Goal: Task Accomplishment & Management: Manage account settings

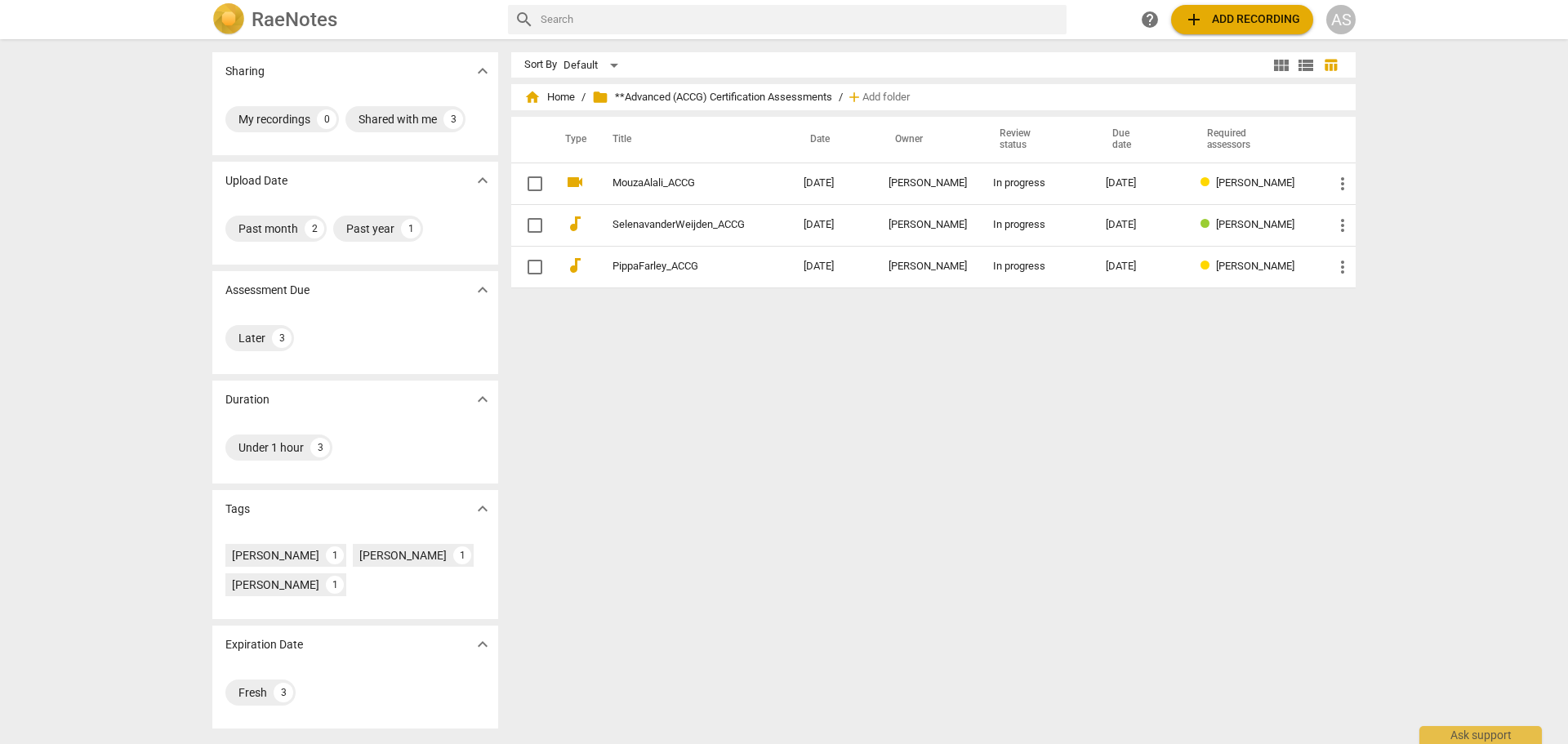
click at [1341, 18] on div "AS" at bounding box center [1341, 20] width 30 height 30
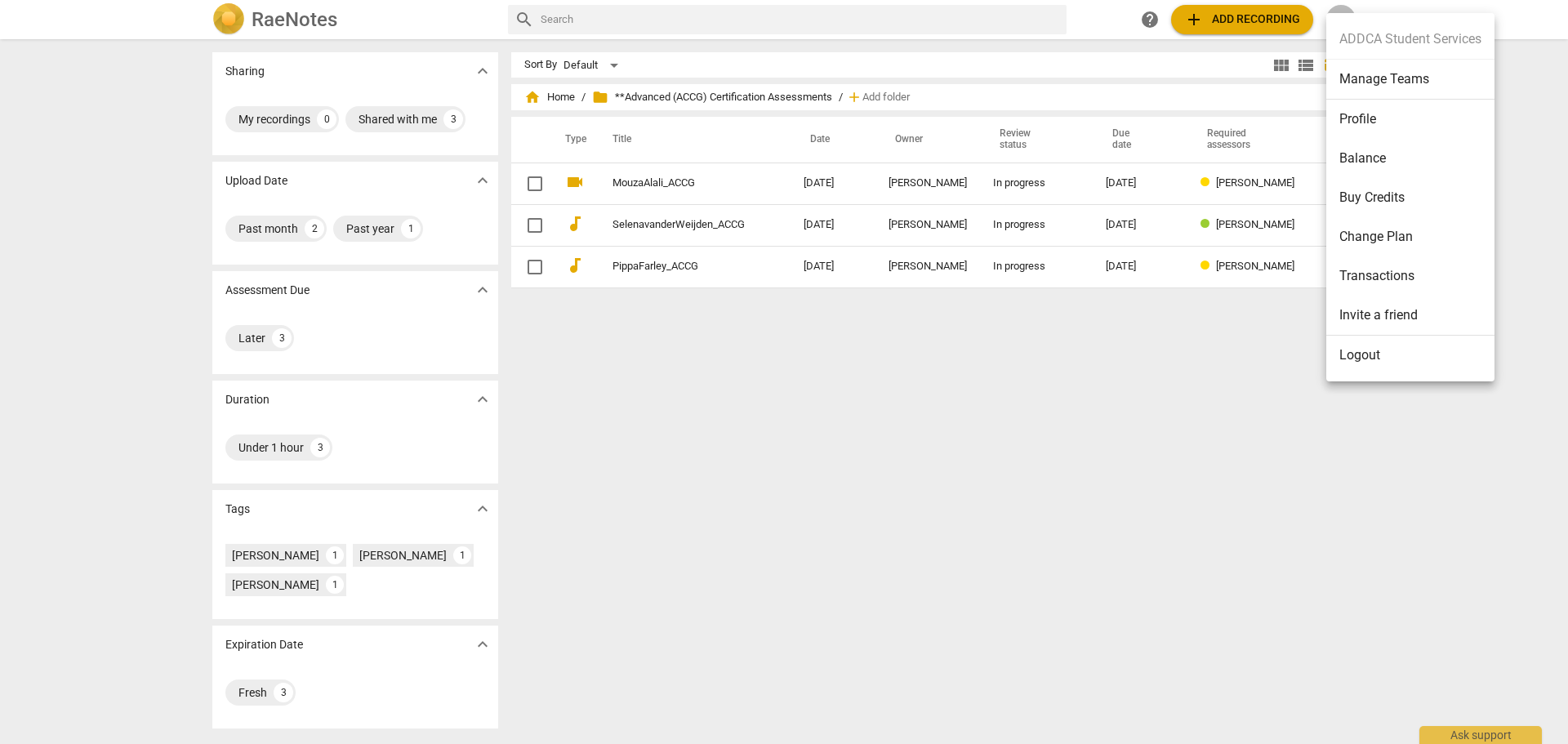
click at [1370, 87] on li "Manage Teams" at bounding box center [1410, 79] width 169 height 40
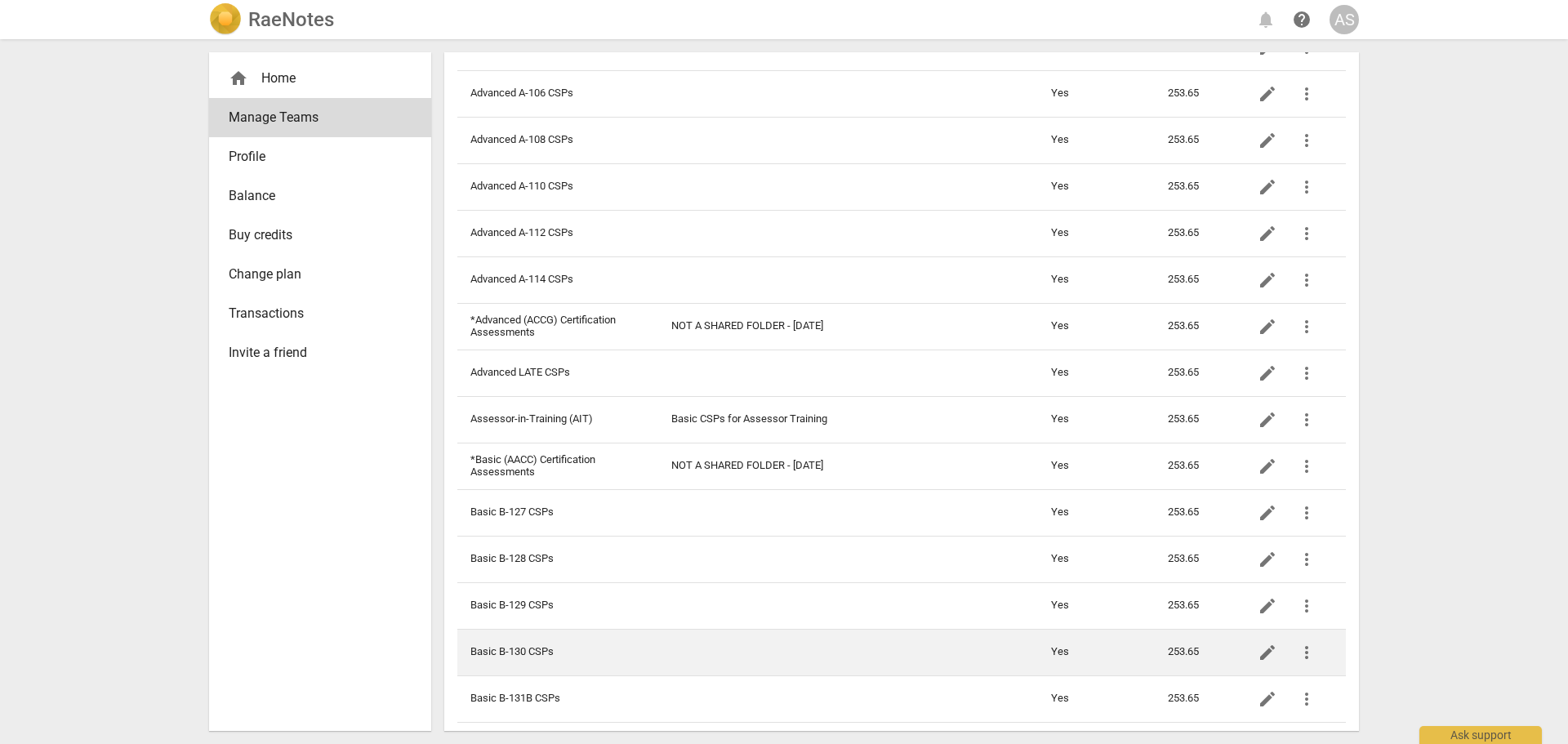
scroll to position [245, 0]
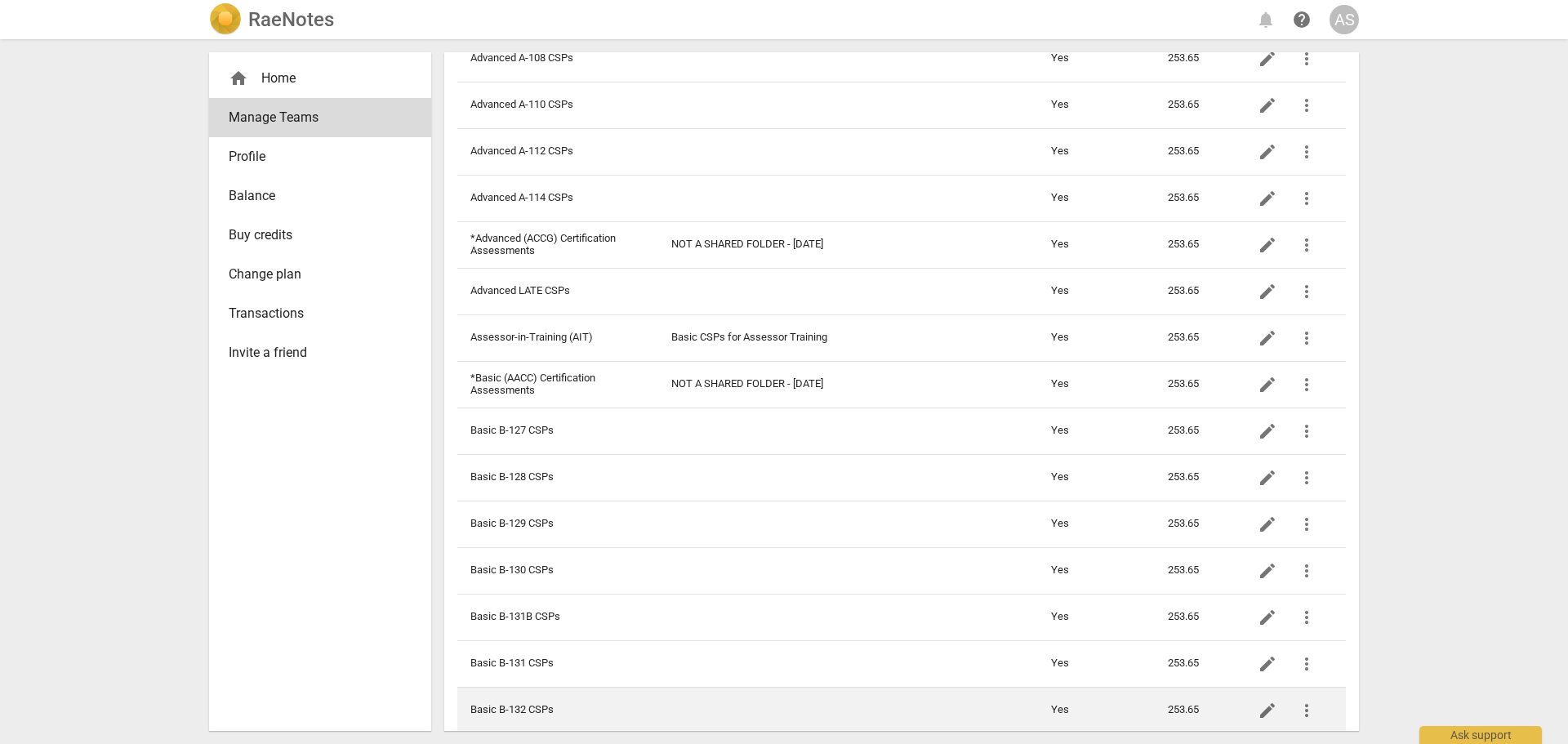
click at [537, 707] on td "Basic B-132 CSPs" at bounding box center [558, 710] width 201 height 47
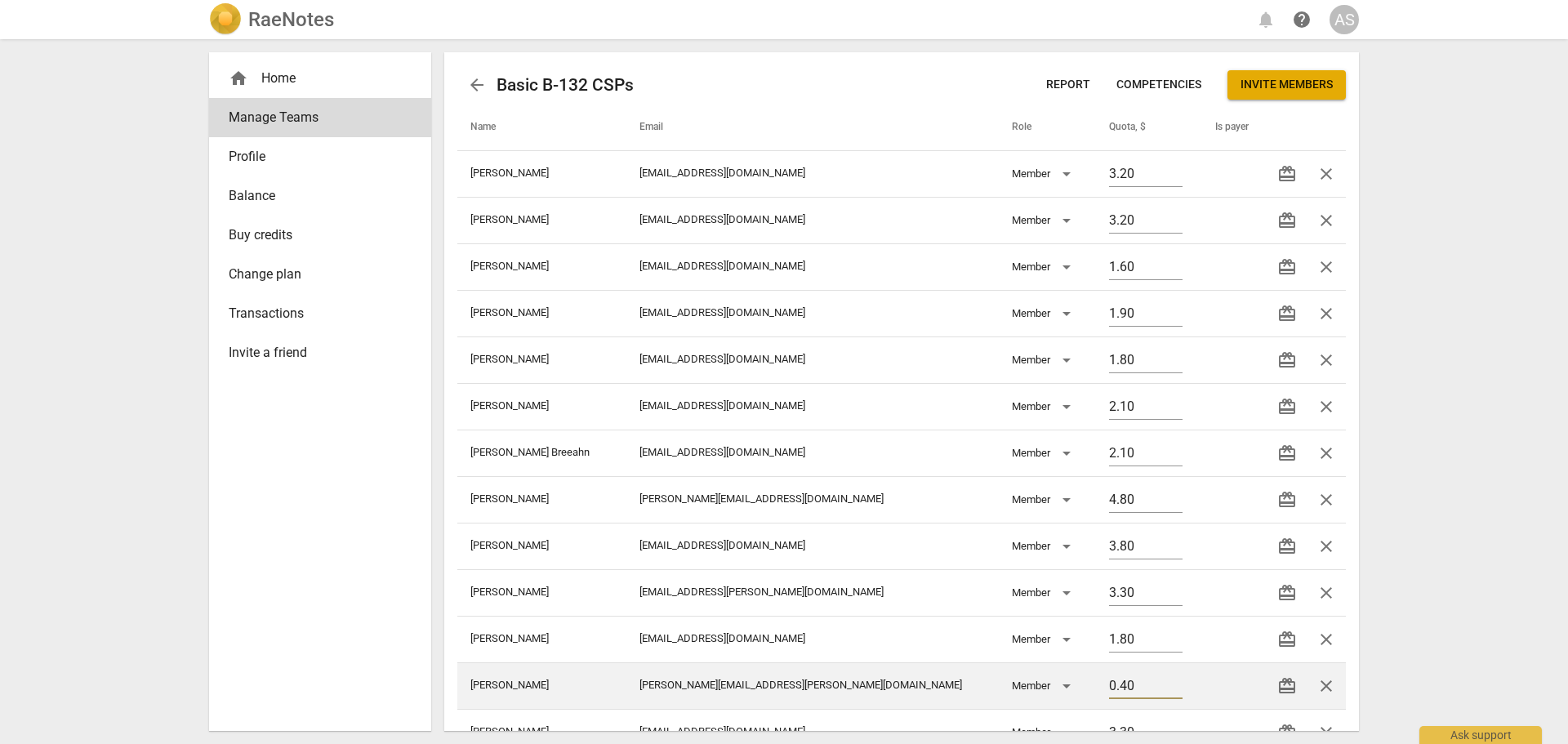
drag, startPoint x: 1026, startPoint y: 692, endPoint x: 946, endPoint y: 684, distance: 80.4
click at [958, 692] on tr "[PERSON_NAME] [PERSON_NAME][EMAIL_ADDRESS][PERSON_NAME][DOMAIN_NAME] Member 0.4…" at bounding box center [901, 685] width 888 height 47
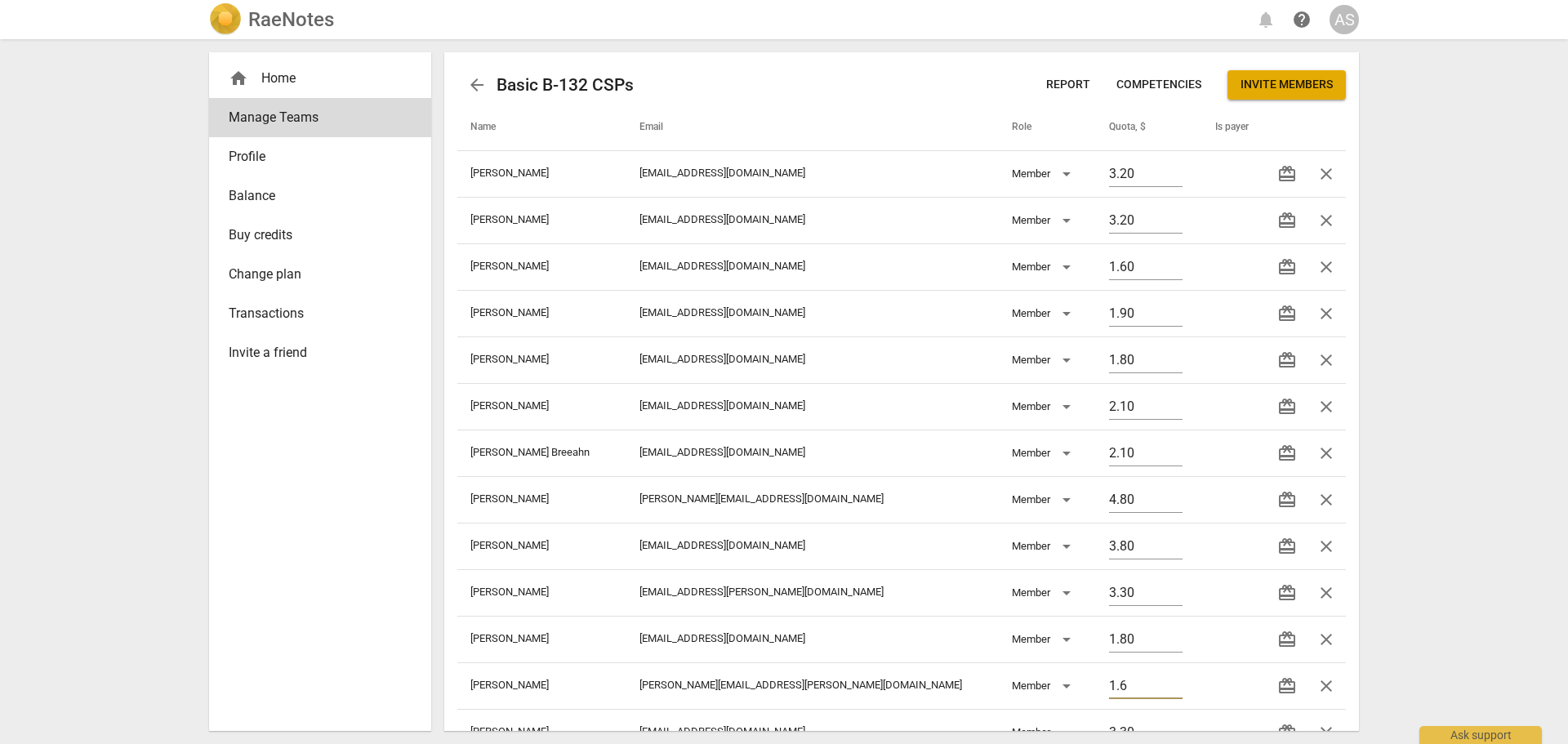
click at [1474, 471] on div "RaeNotes notifications help AS home Home Manage Teams Profile Balance Buy credi…" at bounding box center [784, 372] width 1568 height 744
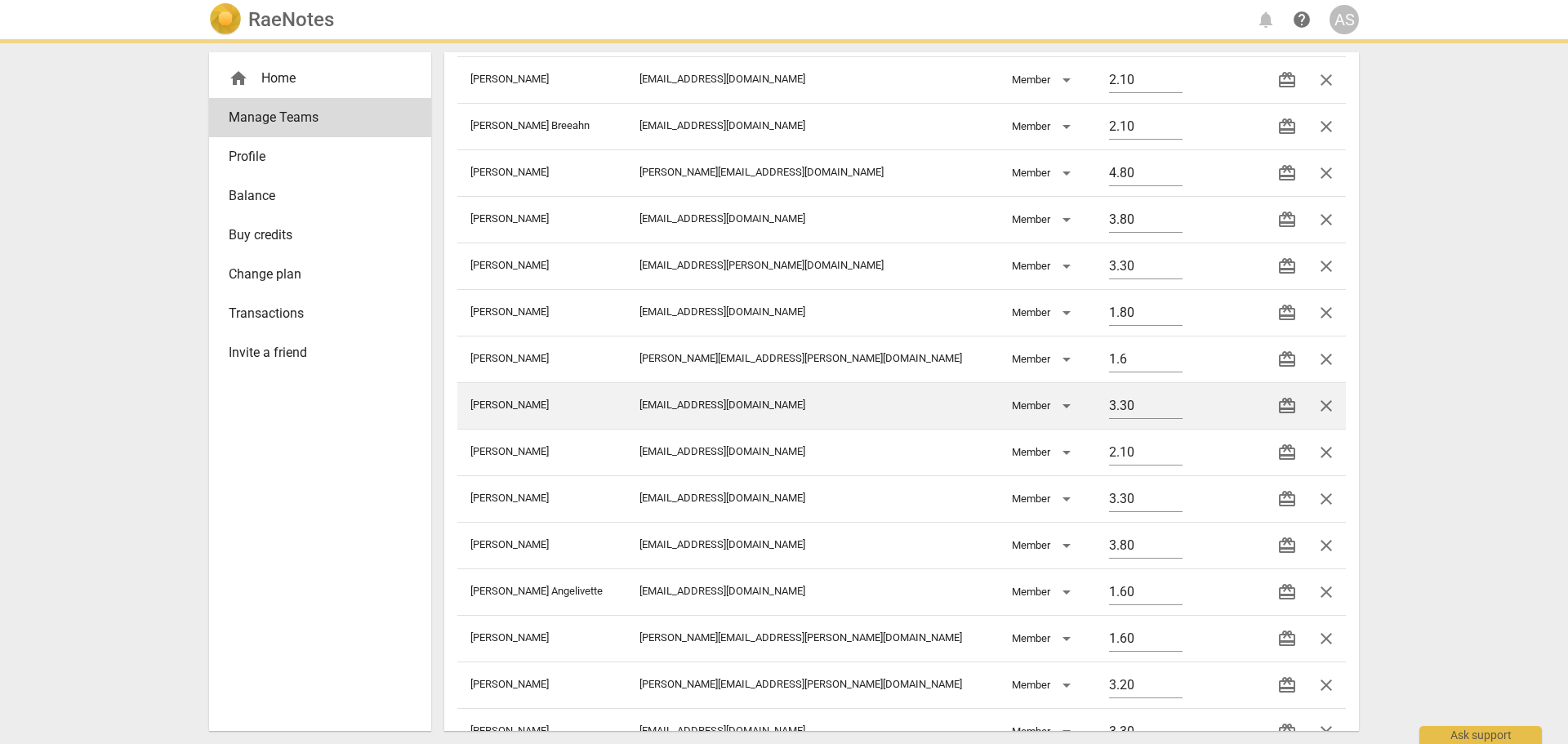
type input "1.60"
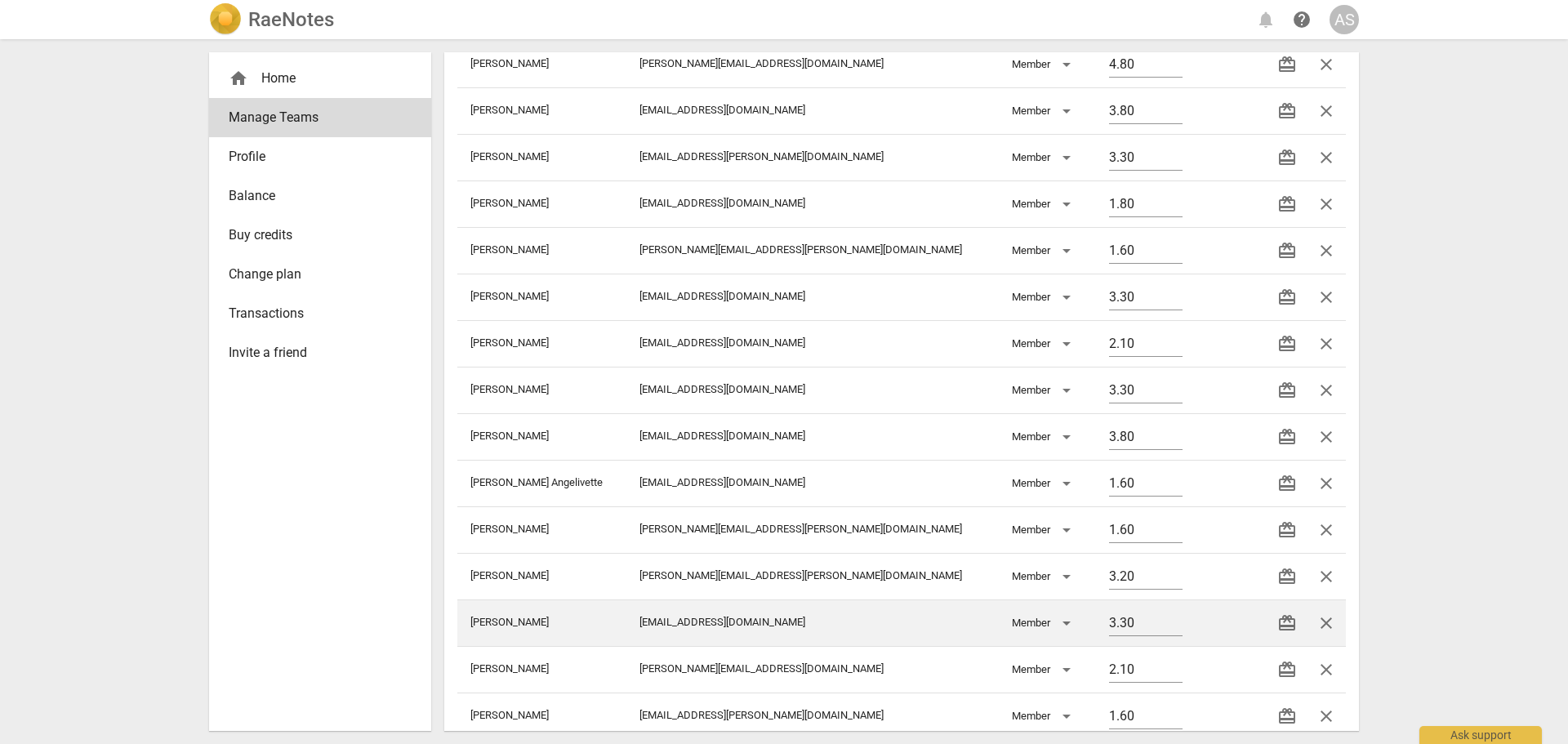
scroll to position [653, 0]
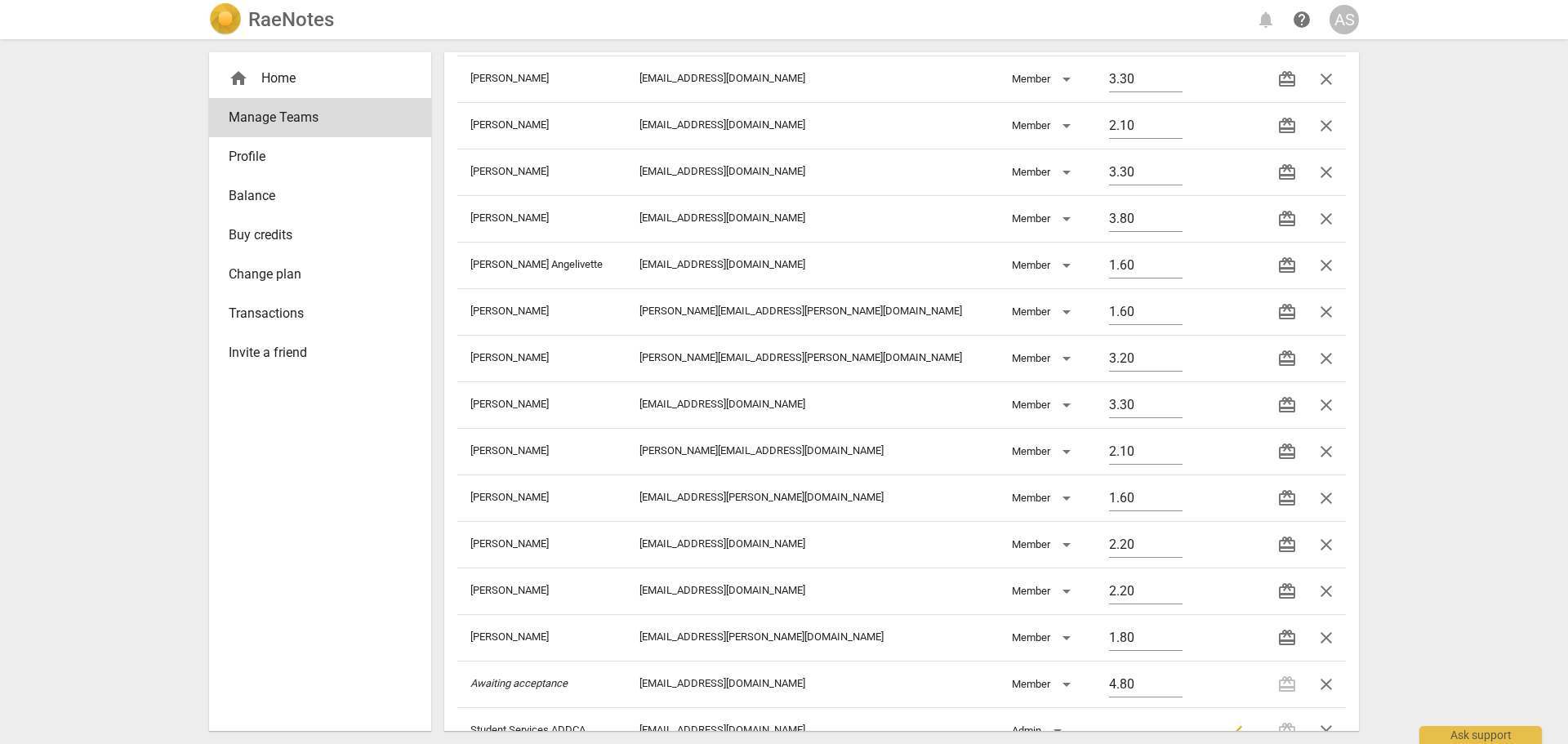
click at [295, 23] on h2 "RaeNotes" at bounding box center [291, 20] width 86 height 23
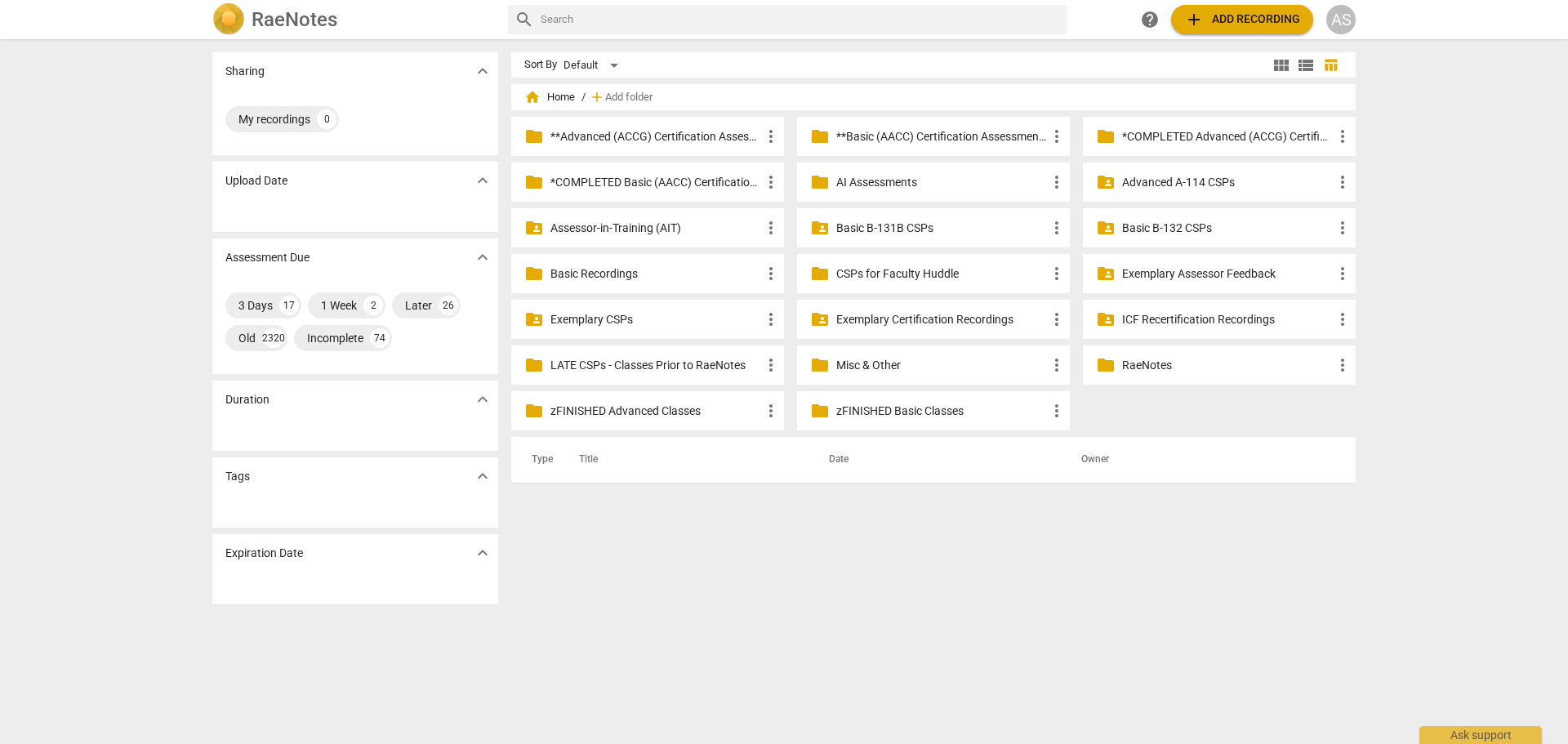
click at [1149, 227] on p "Basic B-132 CSPs" at bounding box center [1227, 228] width 210 height 17
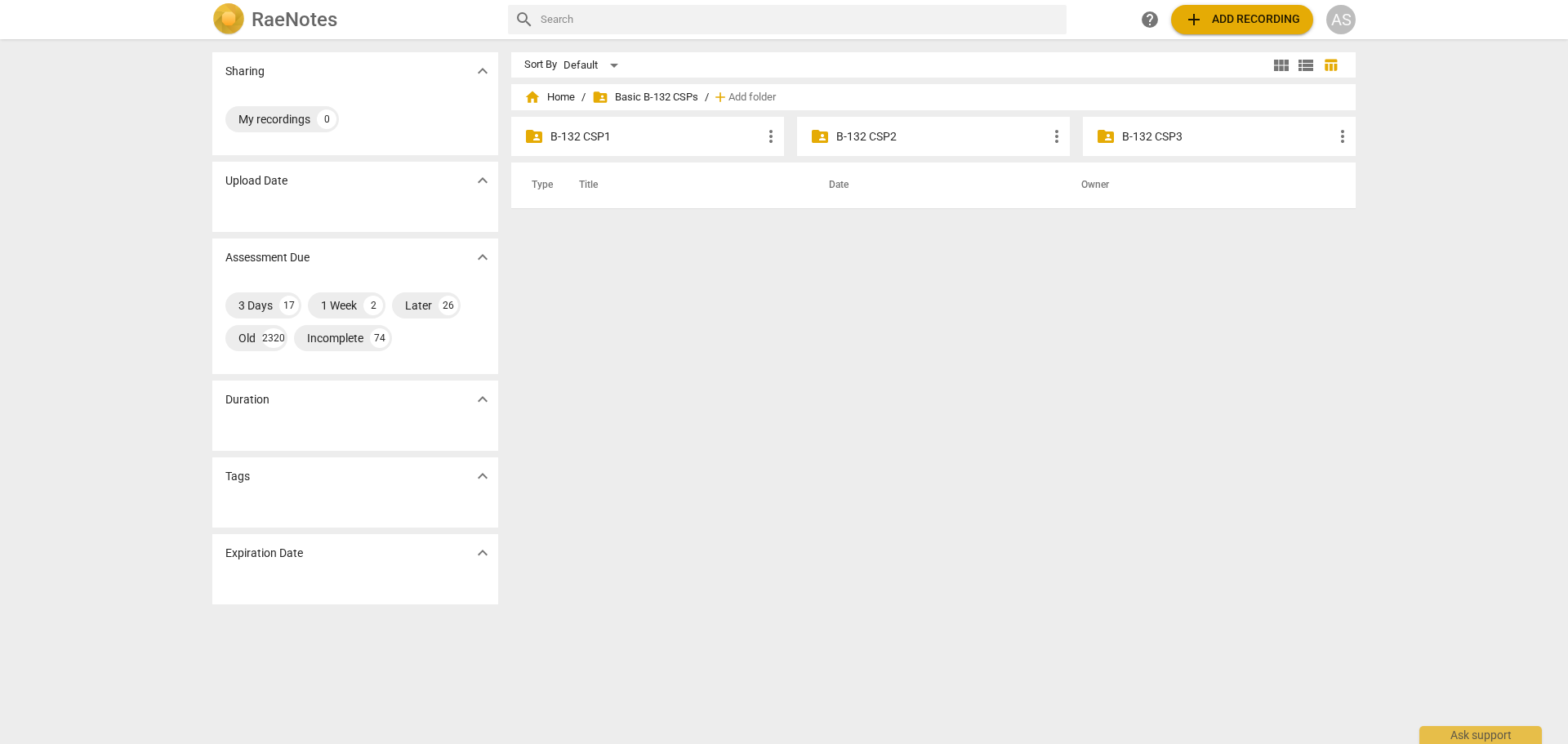
click at [947, 129] on p "B-132 CSP2" at bounding box center [941, 137] width 210 height 17
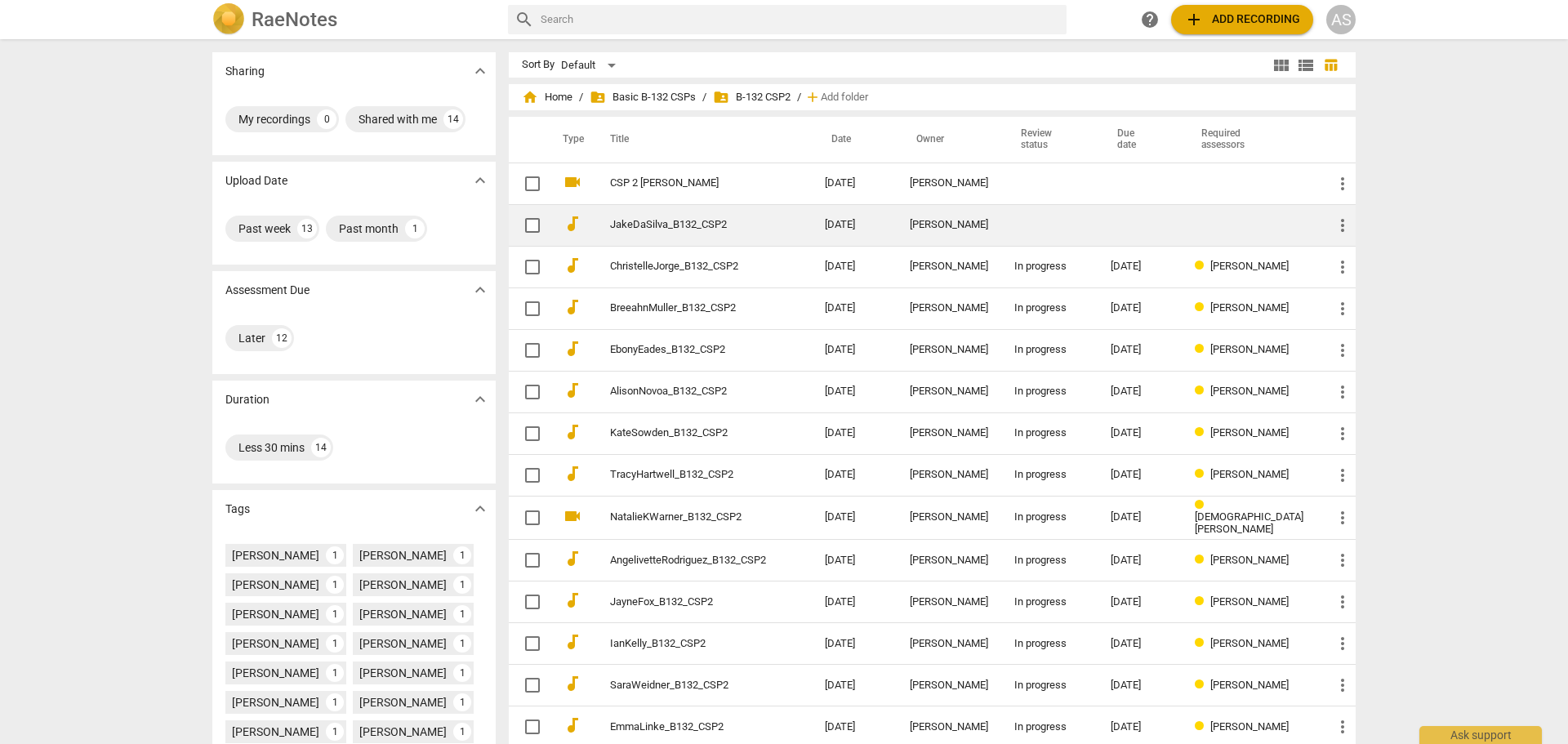
click at [818, 220] on td "[DATE]" at bounding box center [854, 225] width 85 height 42
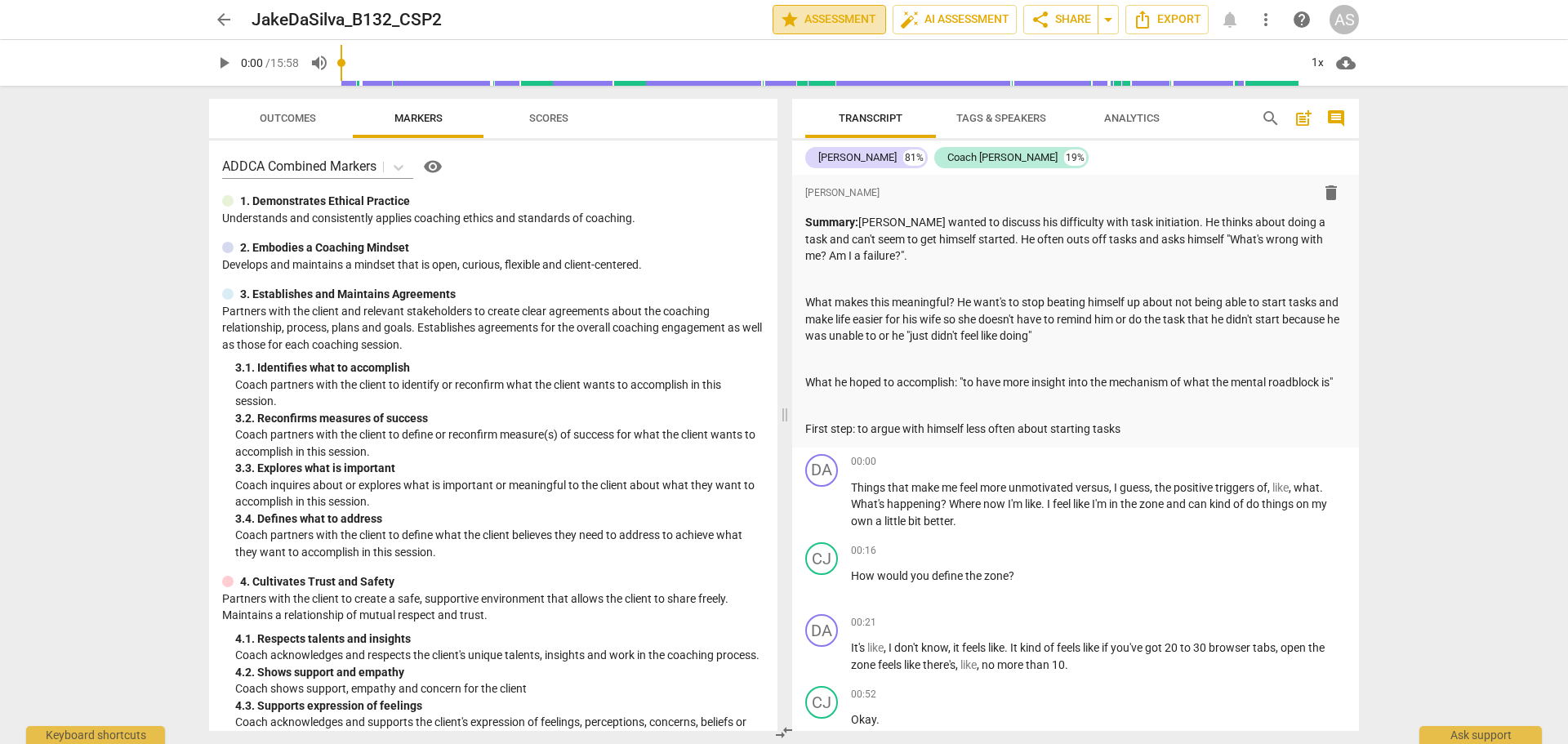
click at [841, 22] on span "star Assessment" at bounding box center [830, 20] width 99 height 20
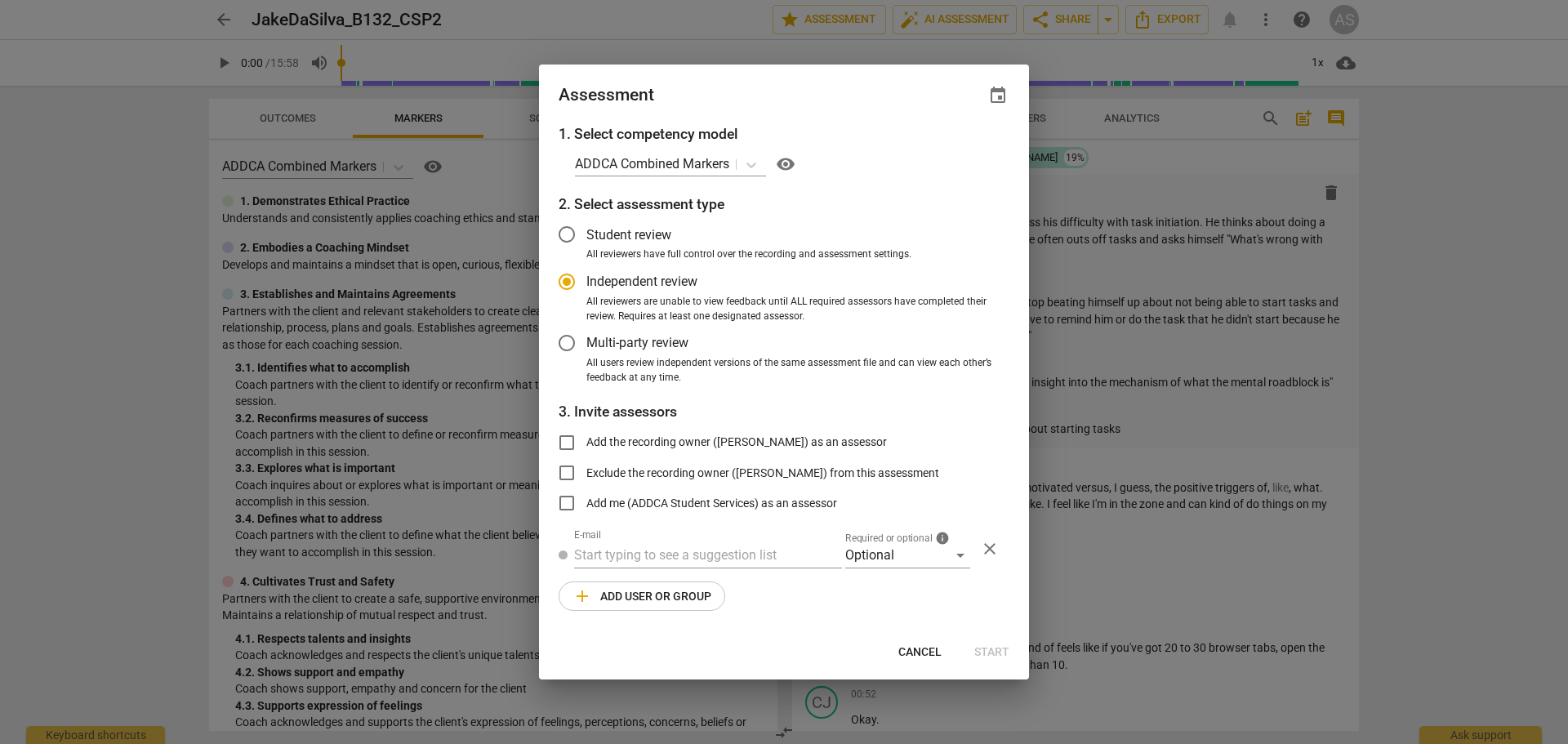
click at [993, 89] on span "event" at bounding box center [997, 95] width 20 height 20
radio input "false"
click at [948, 149] on input "date" at bounding box center [900, 152] width 114 height 24
click at [951, 148] on input "[DATE]" at bounding box center [900, 152] width 114 height 24
type input "[DATE]"
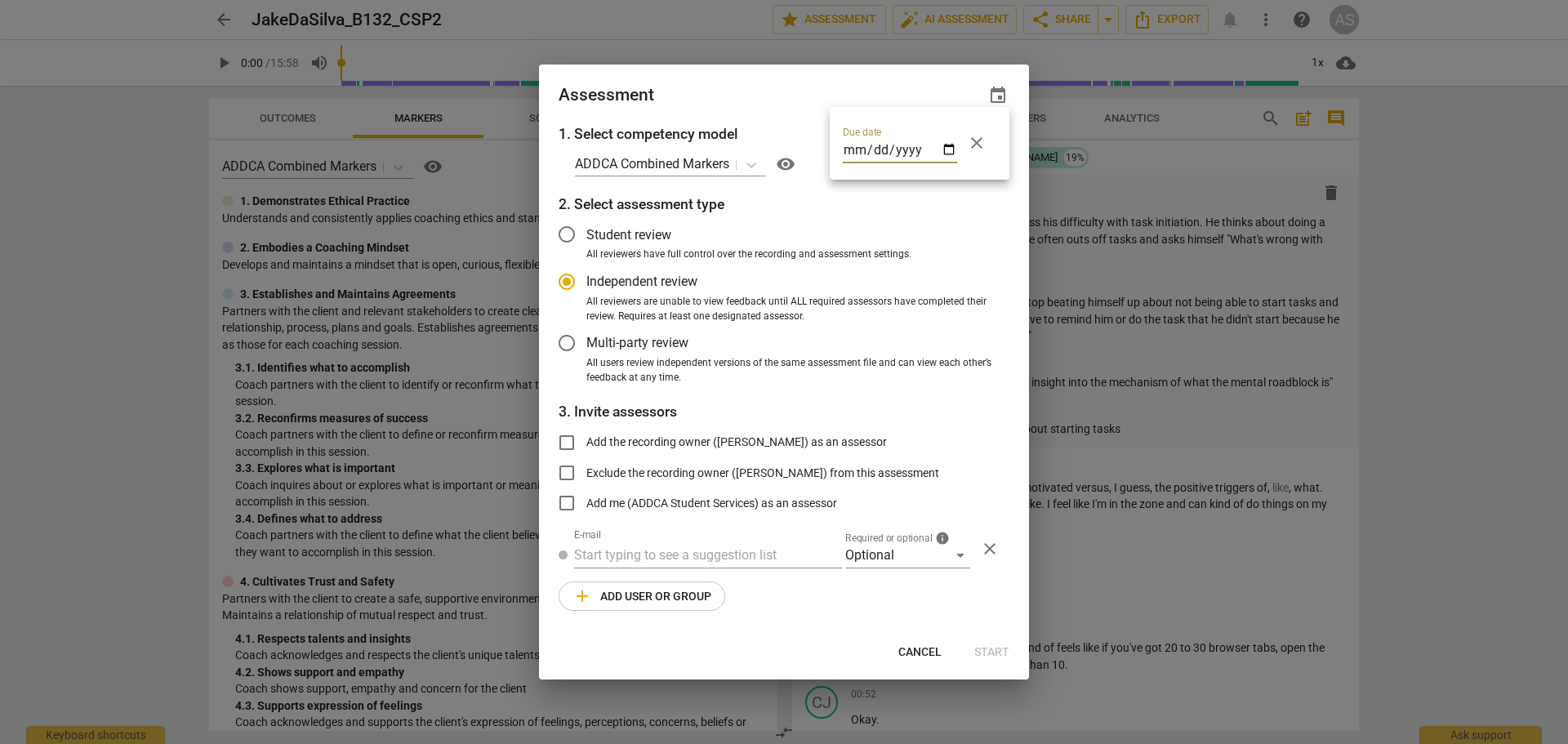
click at [807, 128] on div at bounding box center [784, 372] width 1568 height 744
click at [901, 549] on div "Optional" at bounding box center [908, 555] width 125 height 26
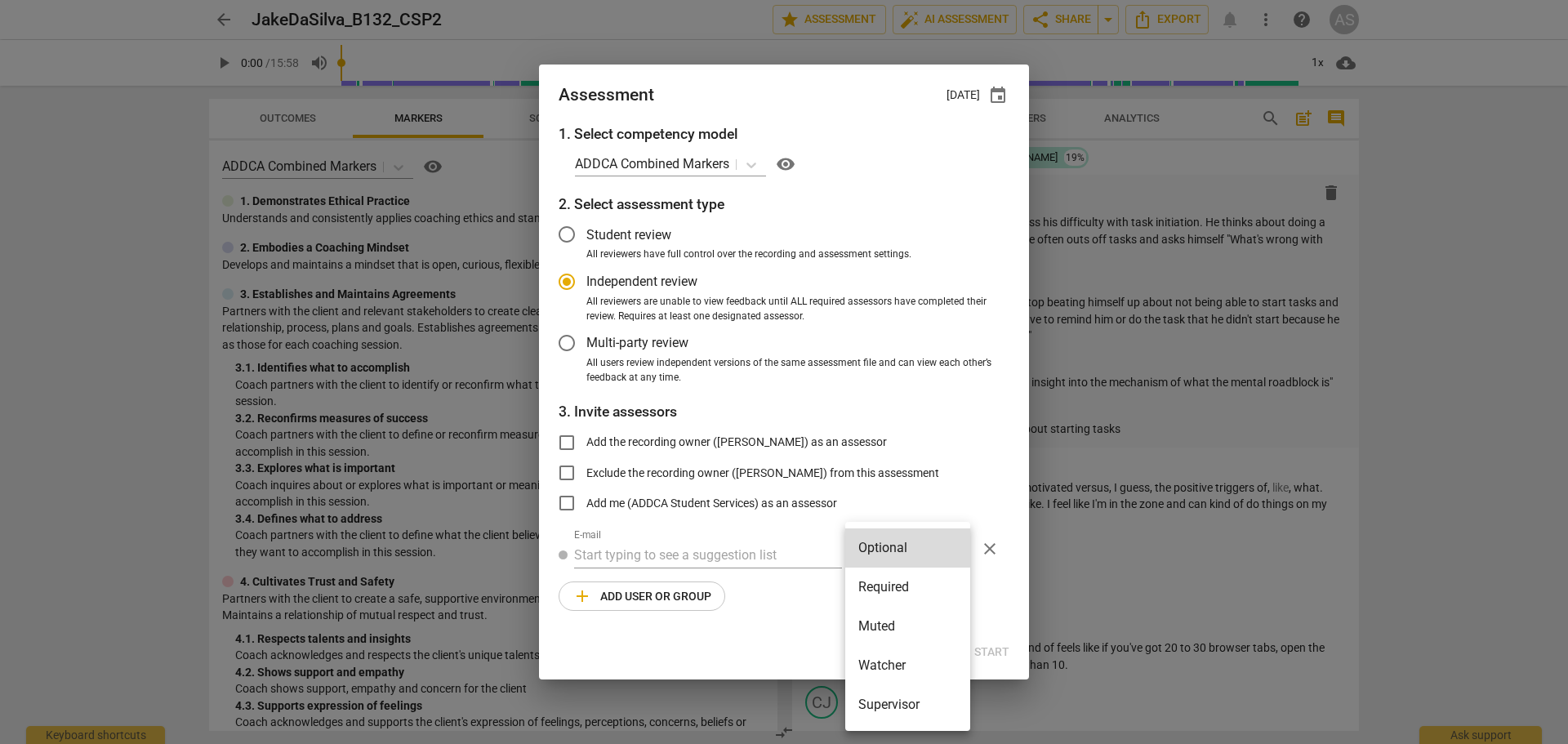
click at [895, 587] on li "Required" at bounding box center [908, 587] width 125 height 39
radio input "false"
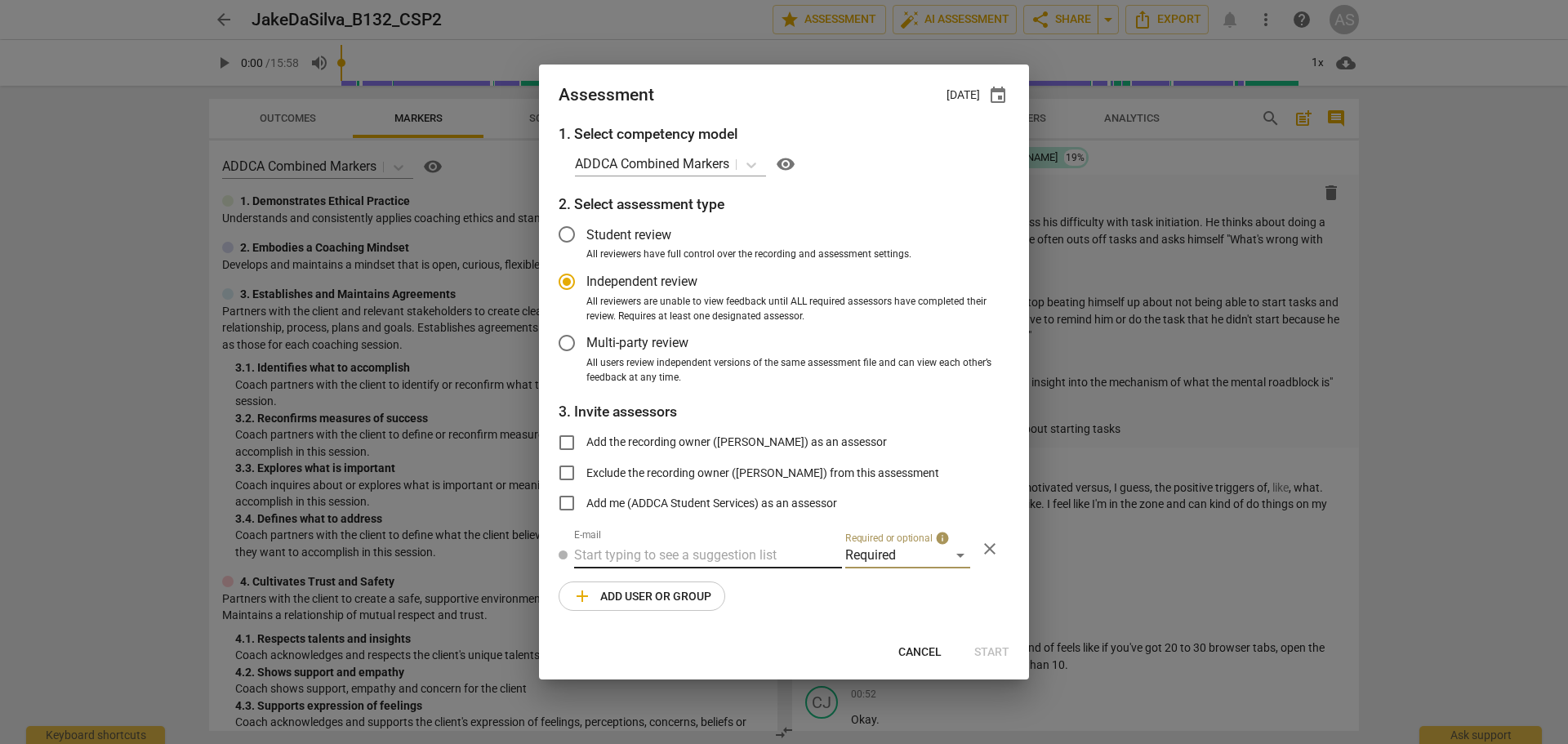
click at [709, 551] on input "text" at bounding box center [708, 555] width 268 height 26
type input "[PERSON_NAME]"
click at [699, 582] on span "[PERSON_NAME]" at bounding box center [744, 587] width 99 height 15
radio input "false"
type input "[PERSON_NAME] <[PERSON_NAME][EMAIL_ADDRESS][DOMAIN_NAME]>"
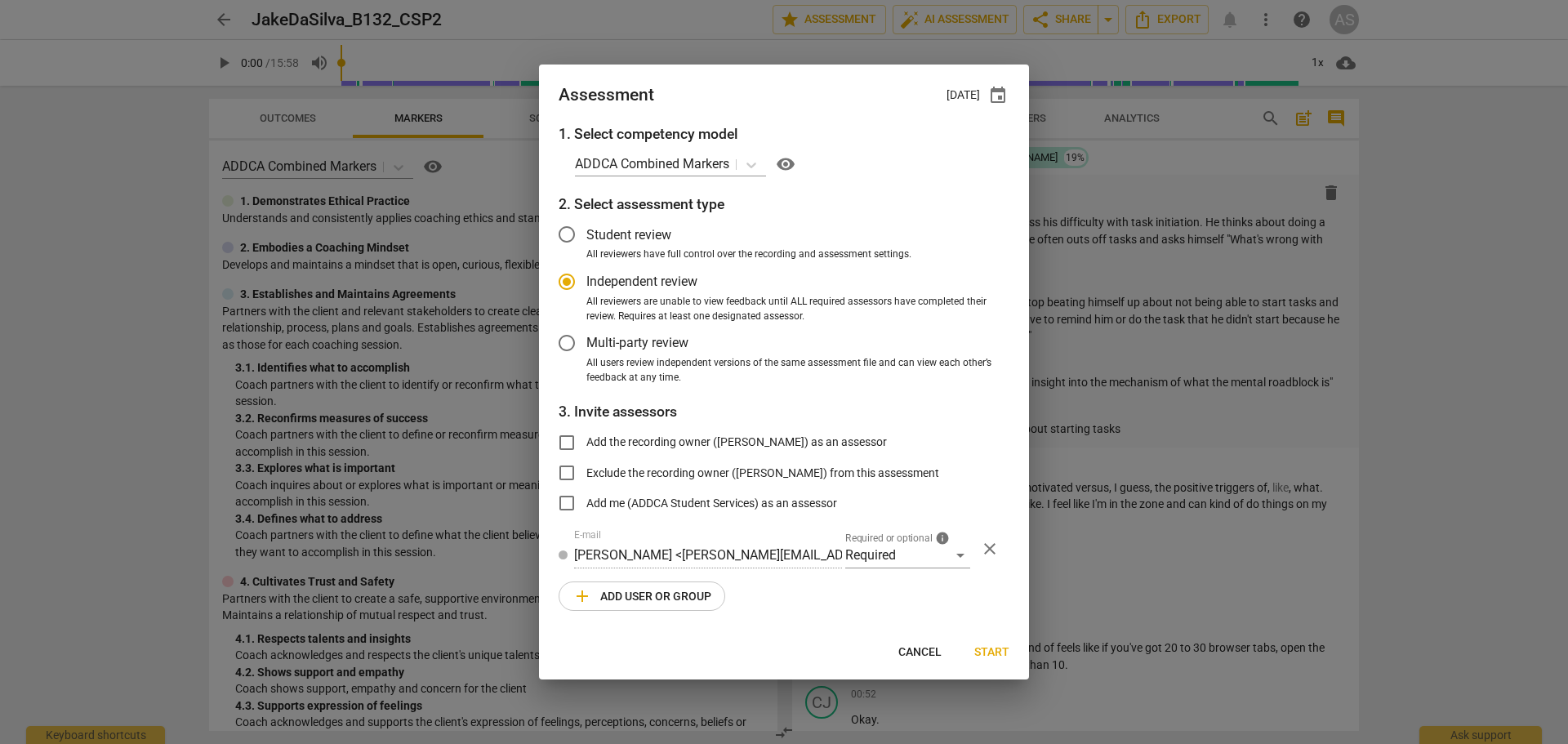
click at [686, 599] on span "add Add user or group" at bounding box center [641, 596] width 139 height 20
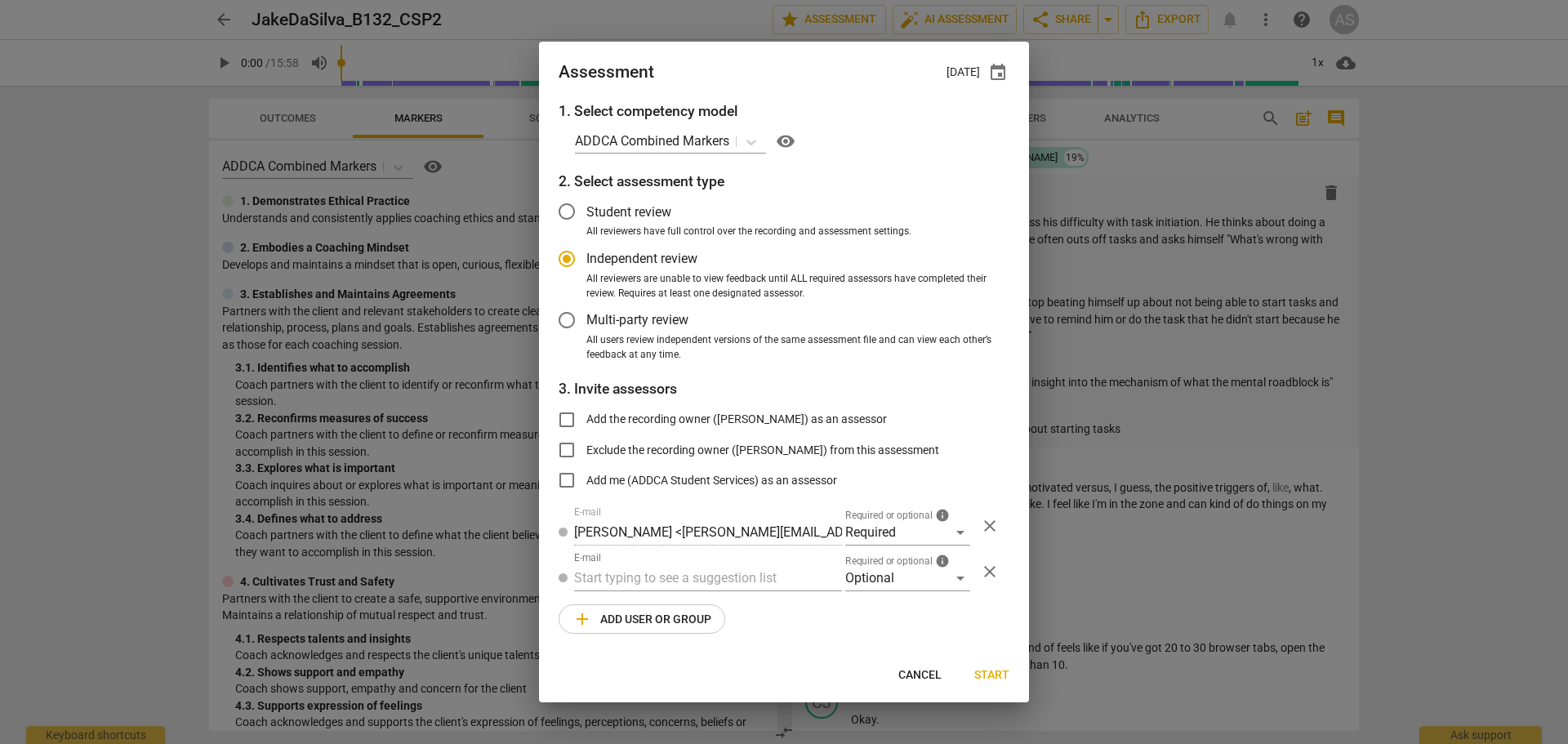
click at [893, 592] on div "1. Select competency model ADDCA Combined Markers visibility 2. Select assessme…" at bounding box center [784, 377] width 490 height 553
click at [893, 586] on div "Optional" at bounding box center [908, 578] width 125 height 26
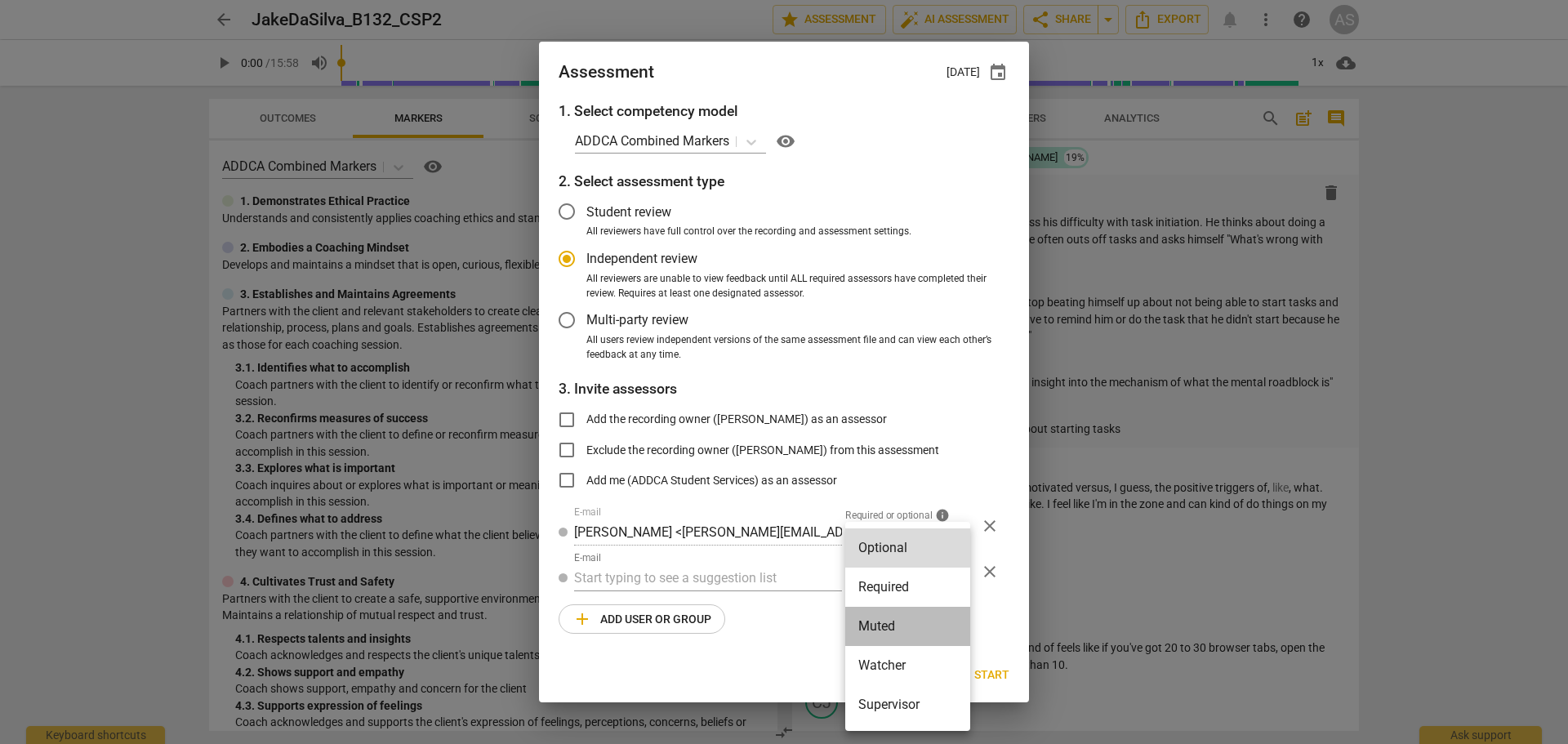
click at [893, 610] on li "Muted" at bounding box center [908, 627] width 125 height 39
radio input "false"
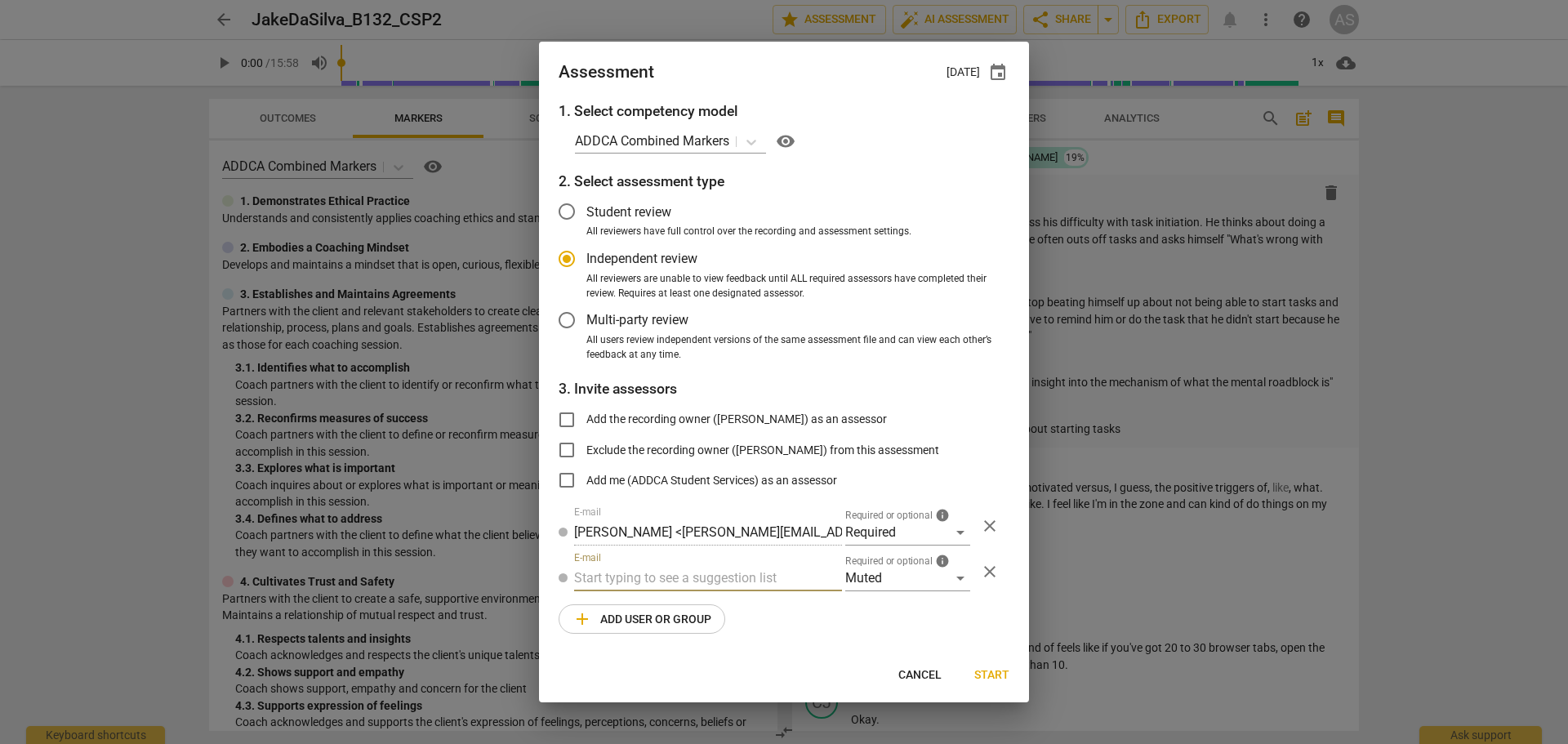
click at [745, 581] on input "text" at bounding box center [708, 578] width 268 height 26
type input "132"
click at [727, 601] on div "Basic B- 132 CSPs" at bounding box center [708, 610] width 268 height 39
radio input "false"
type input "Basic B-132 CSPs"
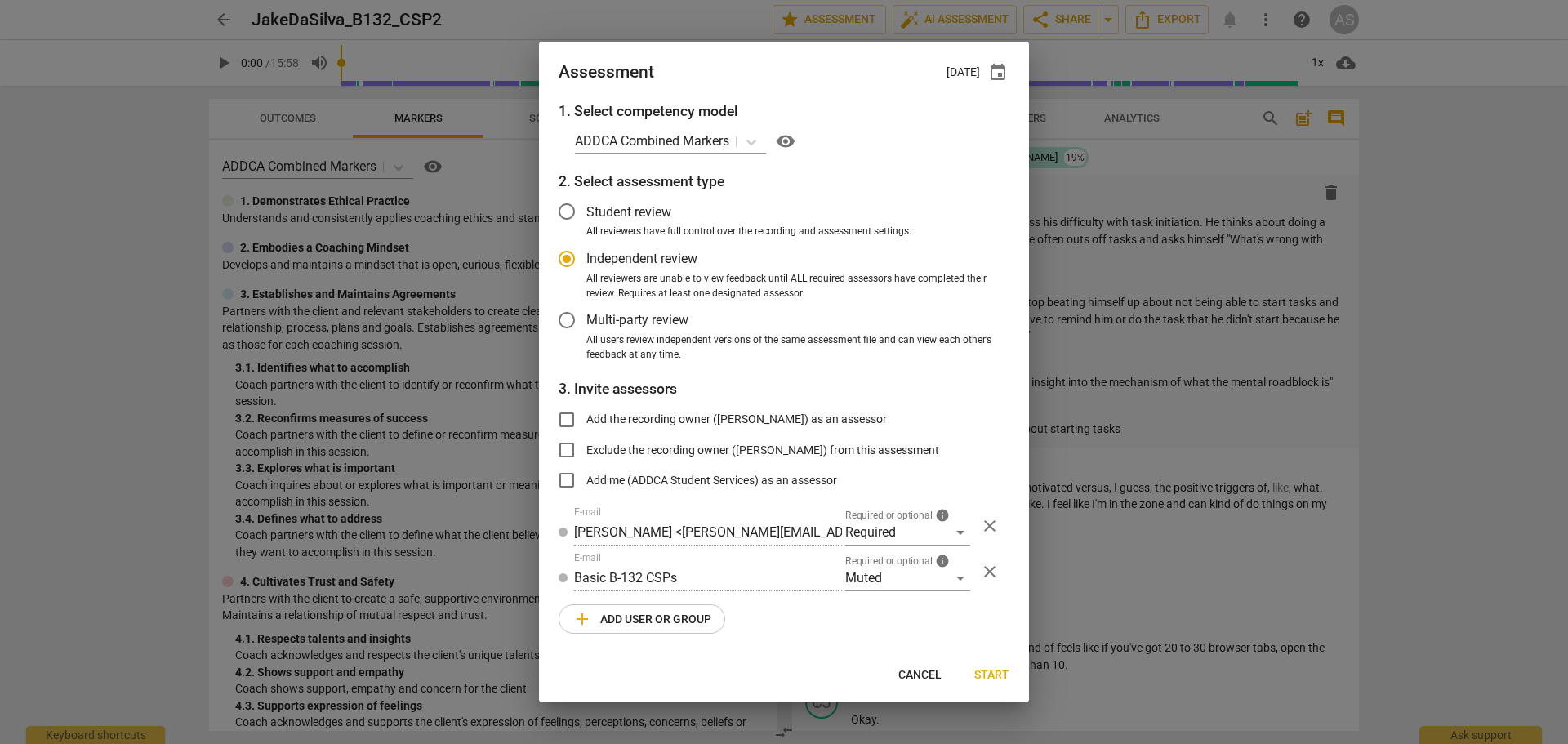
click at [987, 667] on span "Start" at bounding box center [991, 675] width 35 height 16
radio input "false"
type input "[PERSON_NAME] <[EMAIL_ADDRESS][DOMAIN_NAME]>"
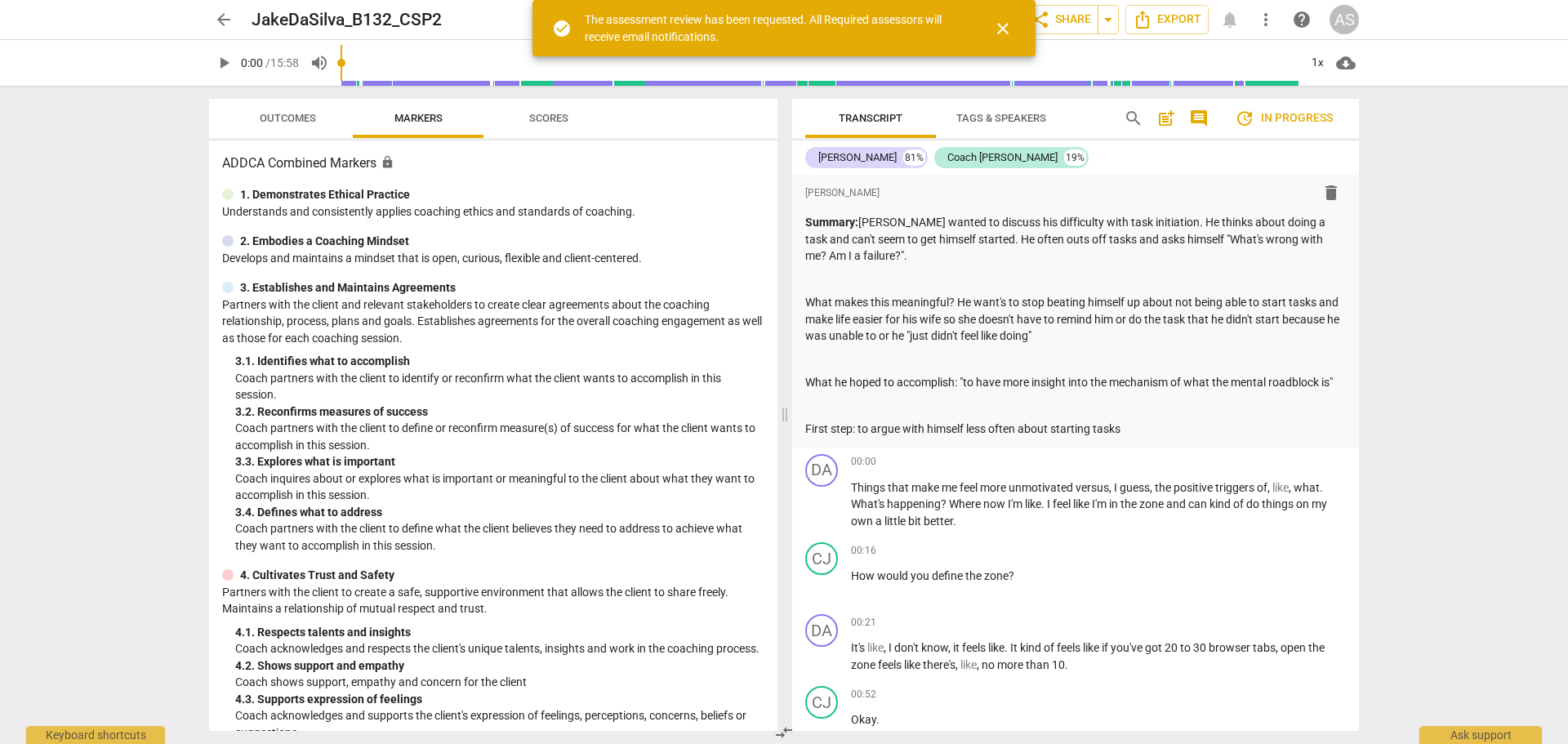
click at [227, 19] on span "arrow_back" at bounding box center [223, 20] width 20 height 20
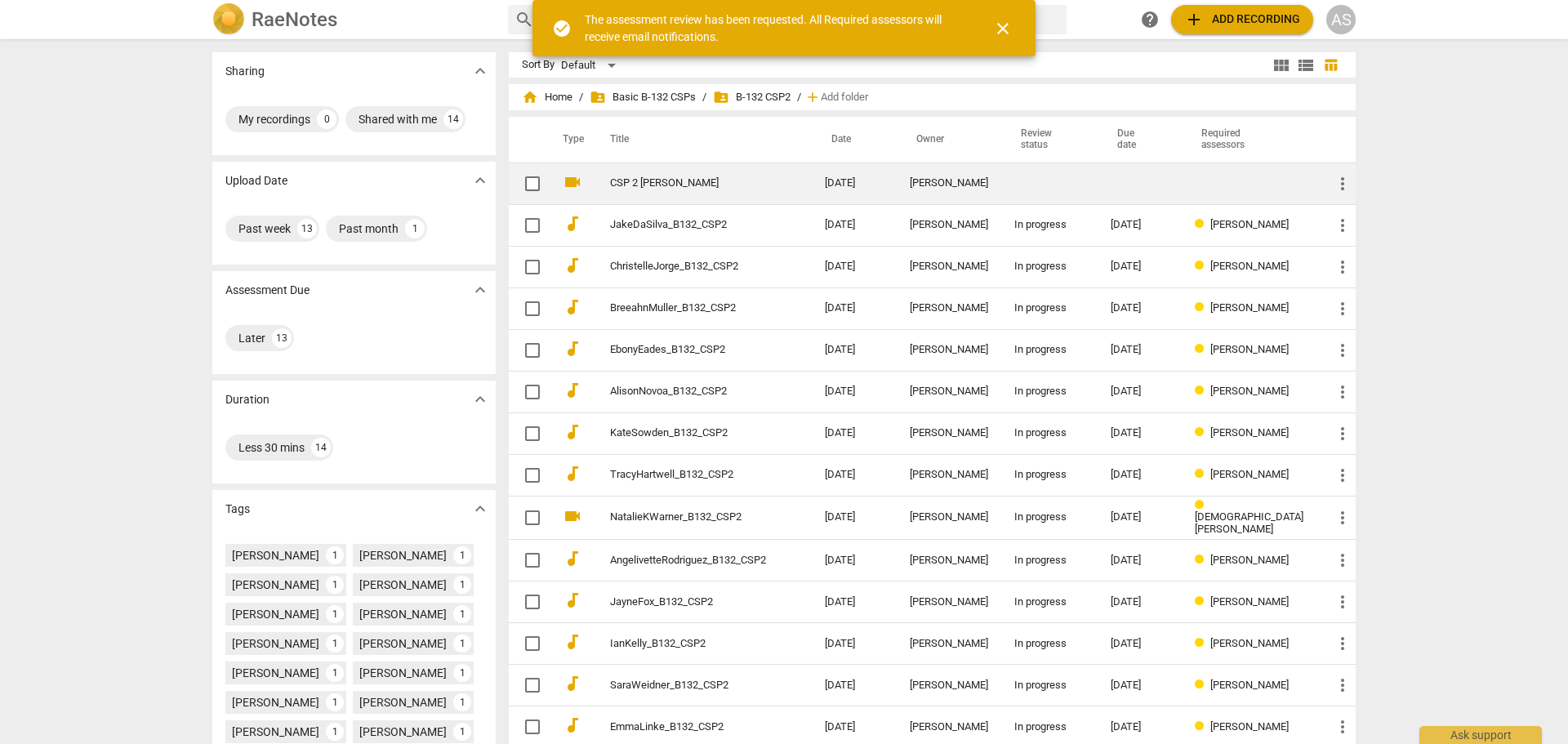
click at [873, 186] on td "[DATE]" at bounding box center [854, 183] width 85 height 42
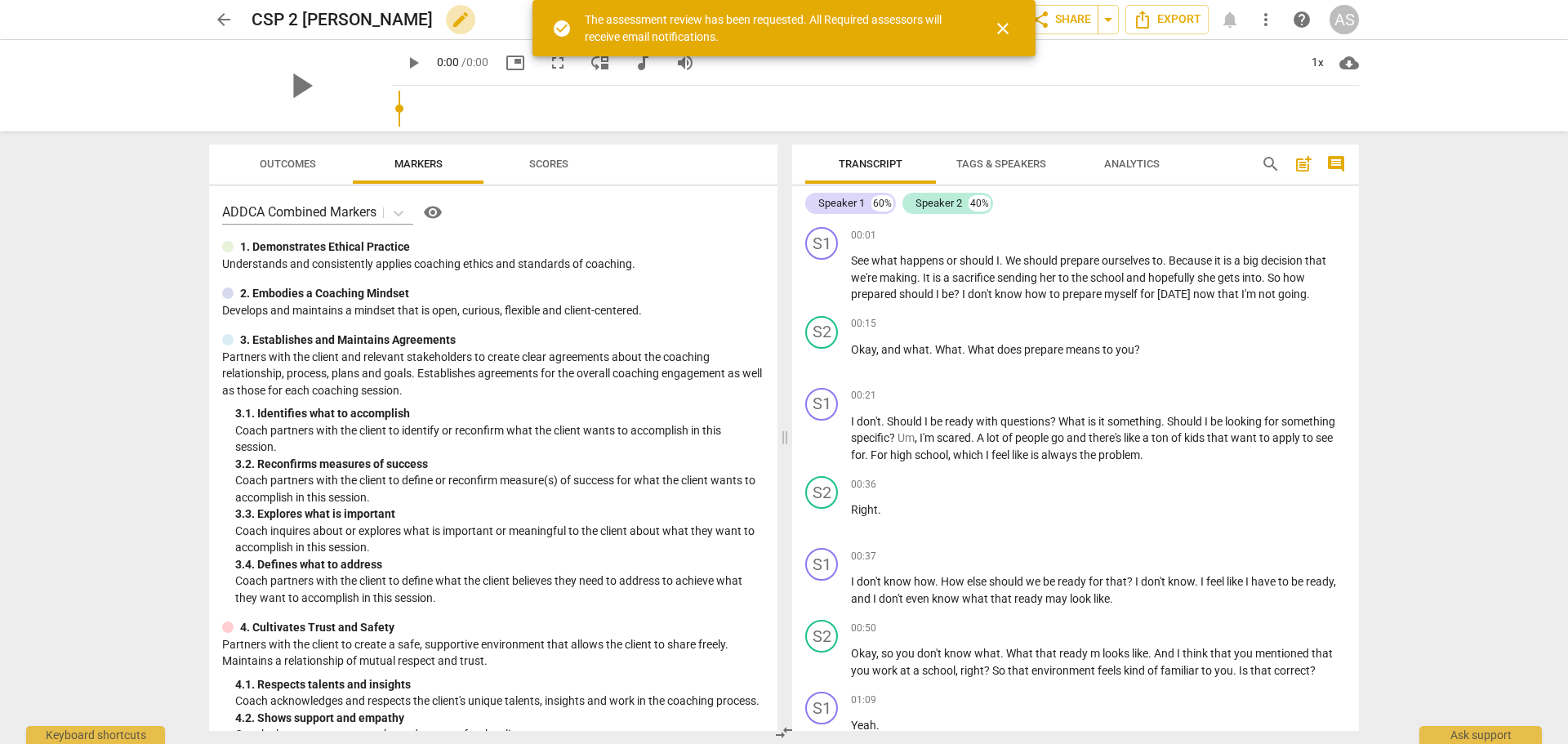
click at [461, 20] on span "edit" at bounding box center [460, 20] width 20 height 20
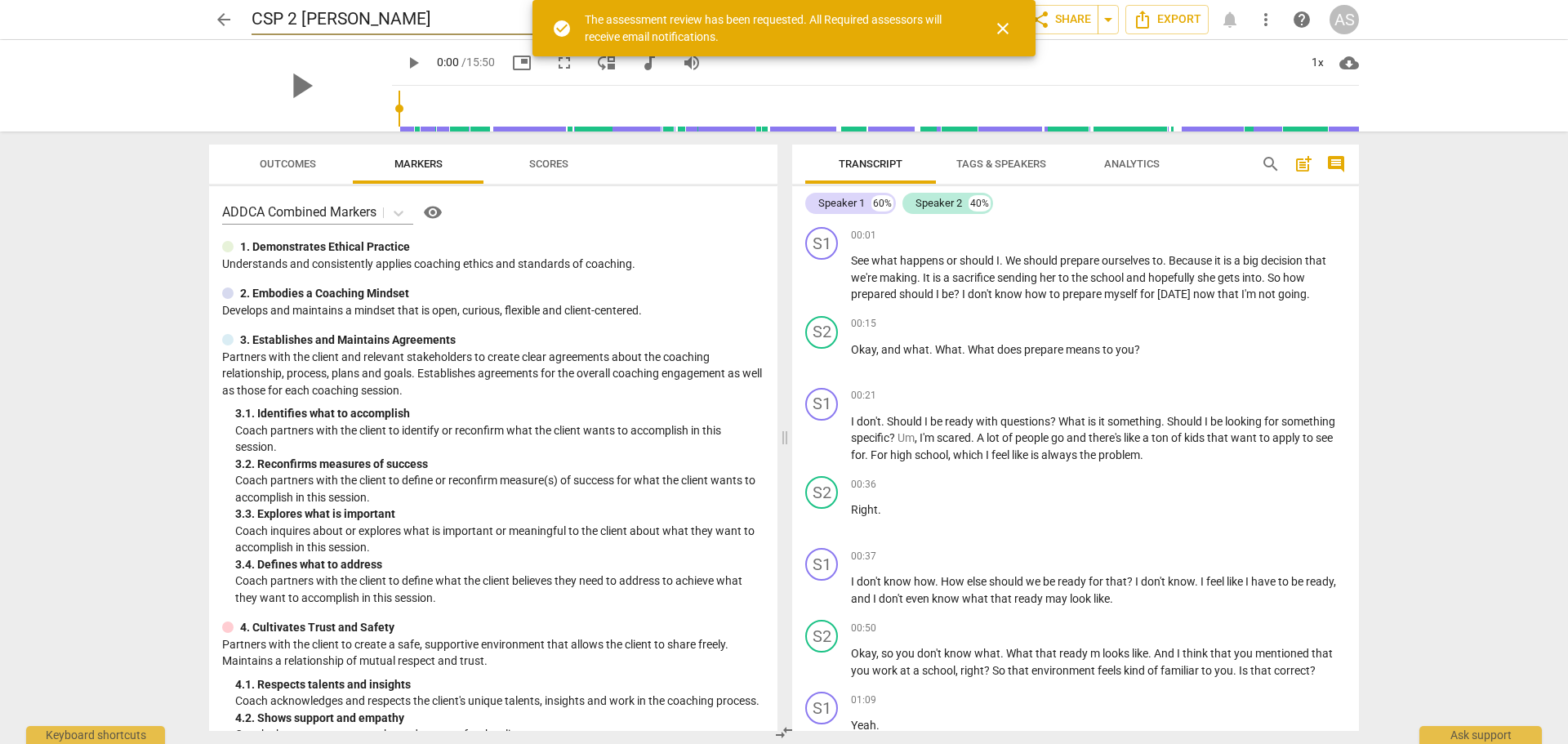
click at [400, 19] on input "CSP 2 [PERSON_NAME]" at bounding box center [475, 20] width 449 height 31
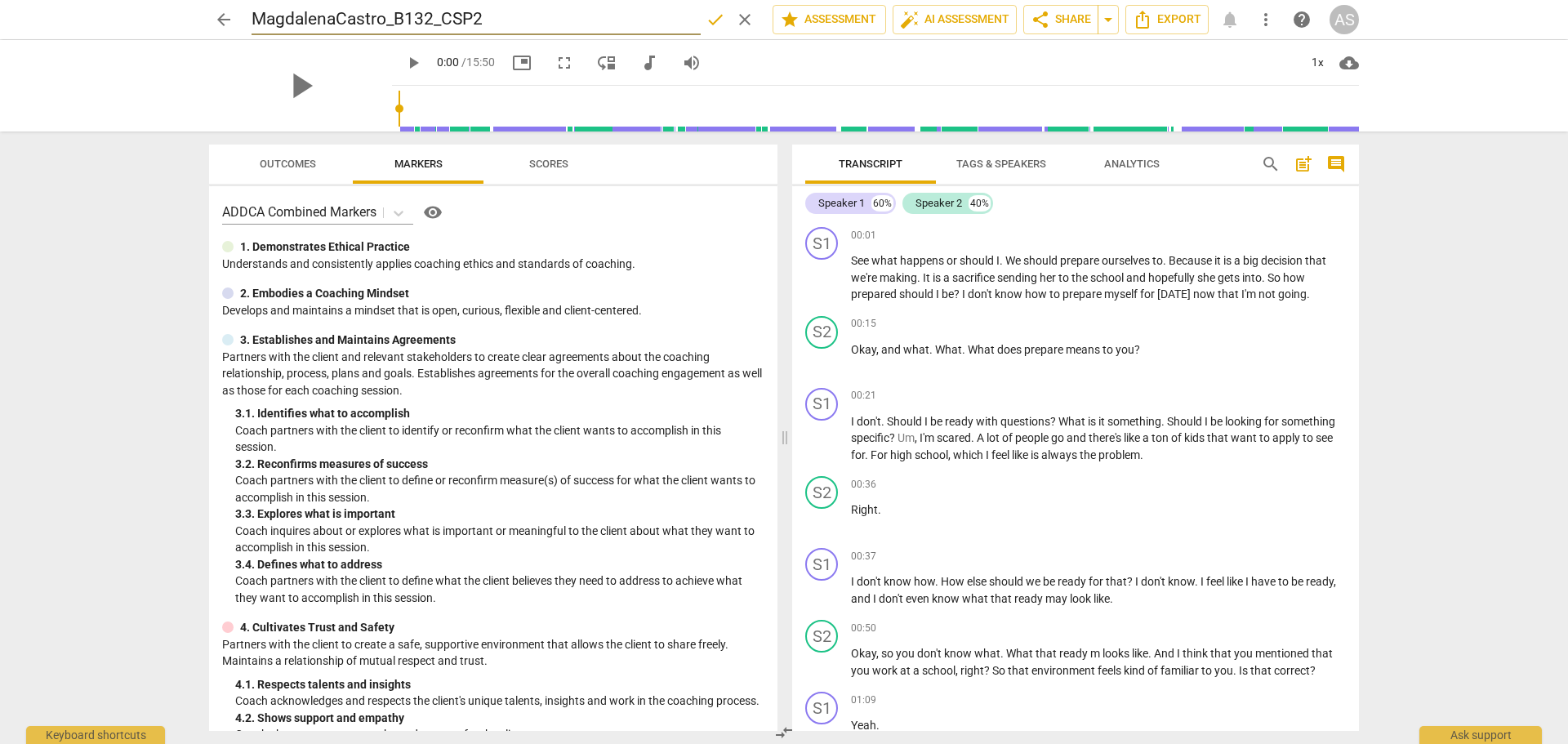
type input "MagdalenaCastro_B132_CSP2"
click at [709, 16] on span "done" at bounding box center [715, 20] width 20 height 20
click at [850, 15] on span "star Assessment" at bounding box center [830, 20] width 99 height 20
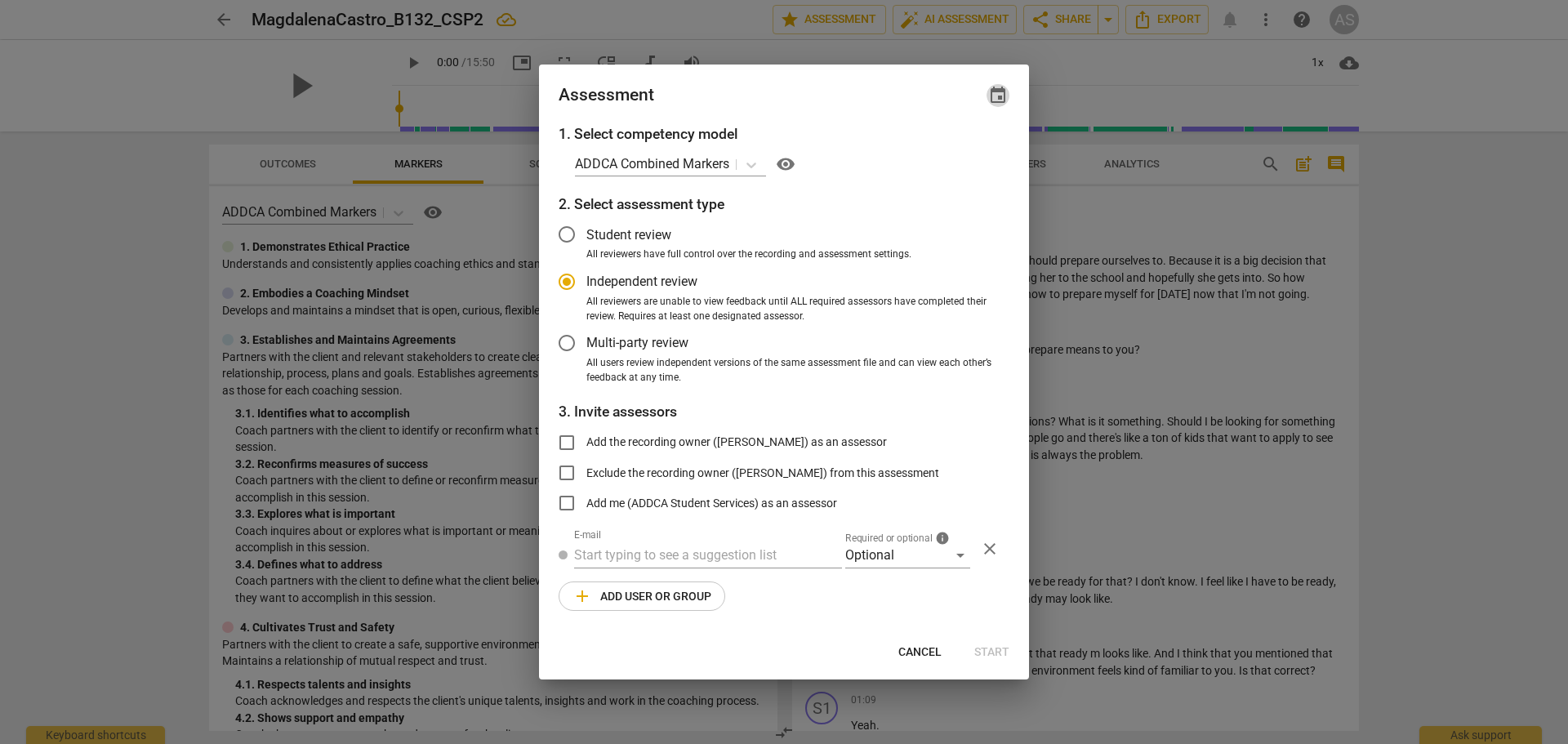
click at [1000, 93] on span "event" at bounding box center [997, 95] width 20 height 20
radio input "false"
click at [951, 147] on input "date" at bounding box center [900, 152] width 114 height 24
type input "[DATE]"
click at [788, 101] on div at bounding box center [784, 372] width 1568 height 744
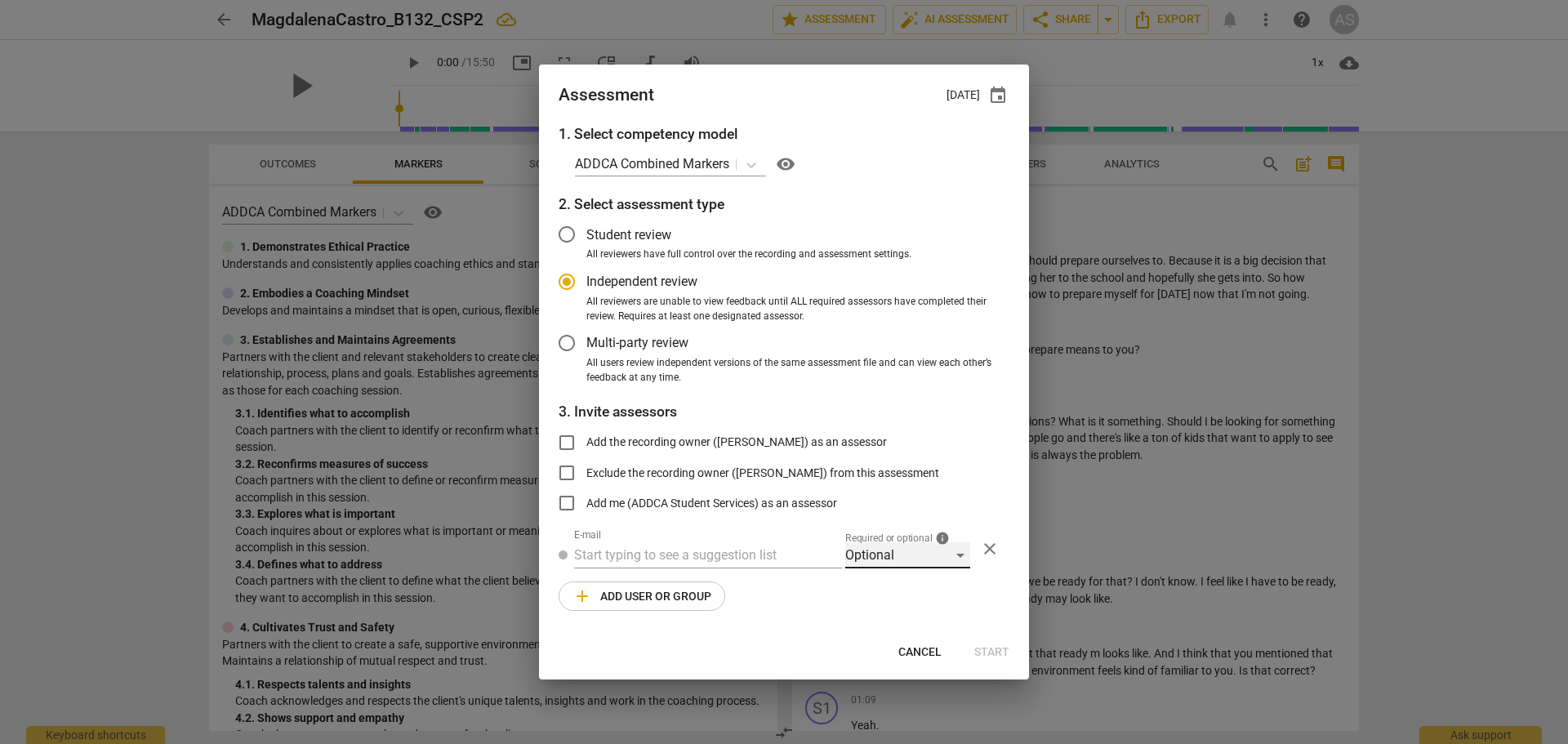
click at [898, 557] on div "Optional" at bounding box center [908, 555] width 125 height 26
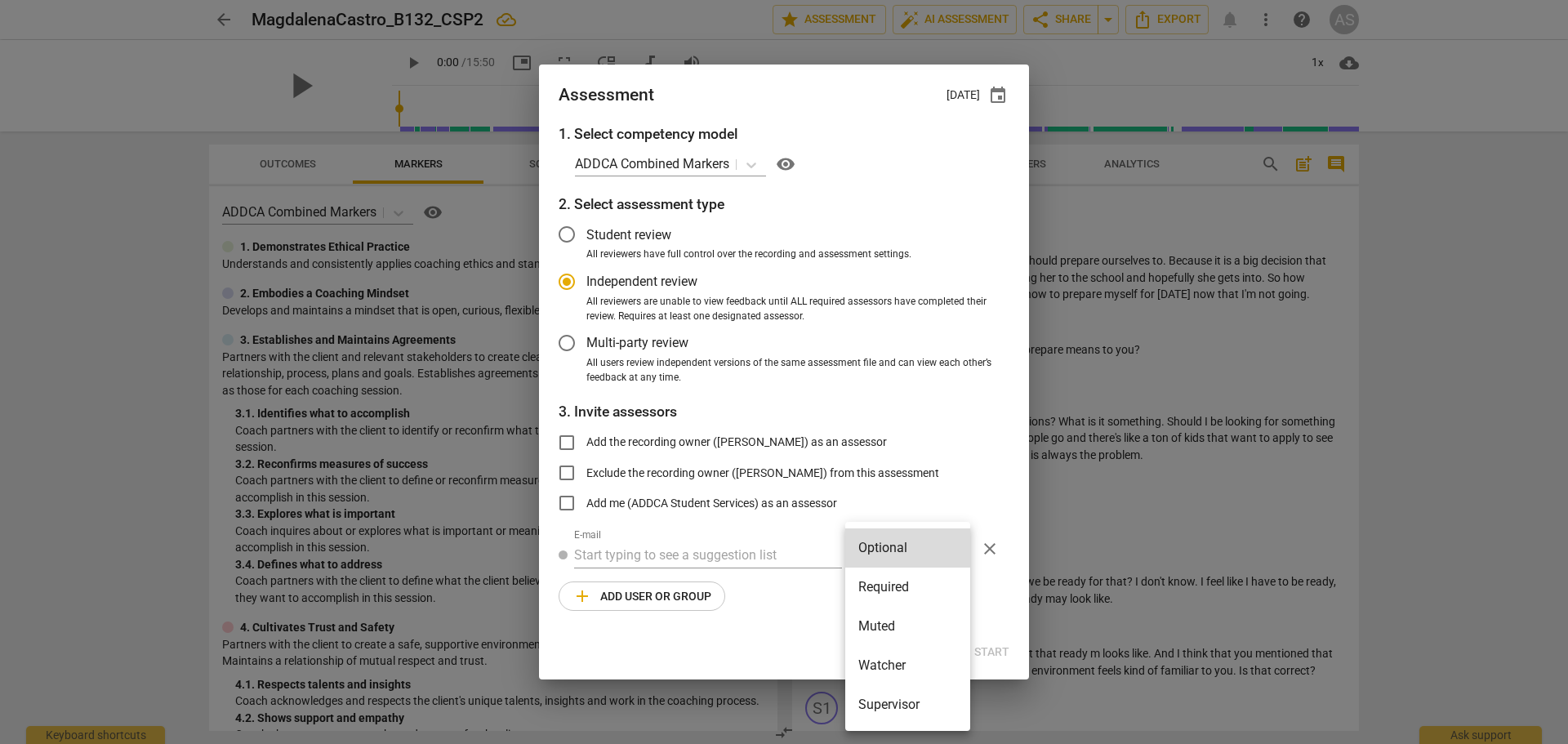
click at [898, 572] on li "Required" at bounding box center [908, 587] width 125 height 39
radio input "false"
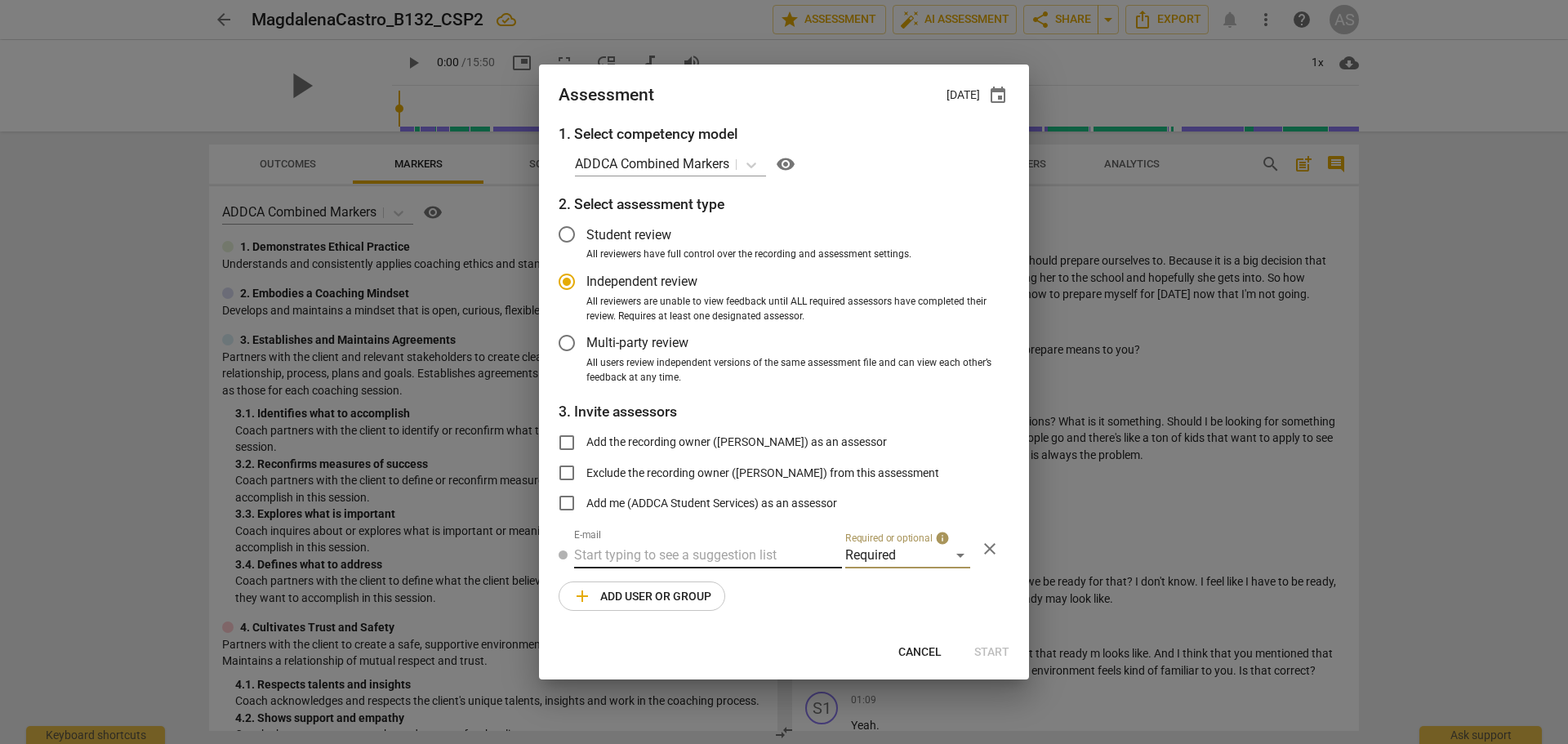
click at [749, 564] on input "text" at bounding box center [708, 555] width 268 height 26
type input "[PERSON_NAME]"
click at [794, 590] on strong "[DOMAIN_NAME]>" at bounding box center [846, 587] width 105 height 15
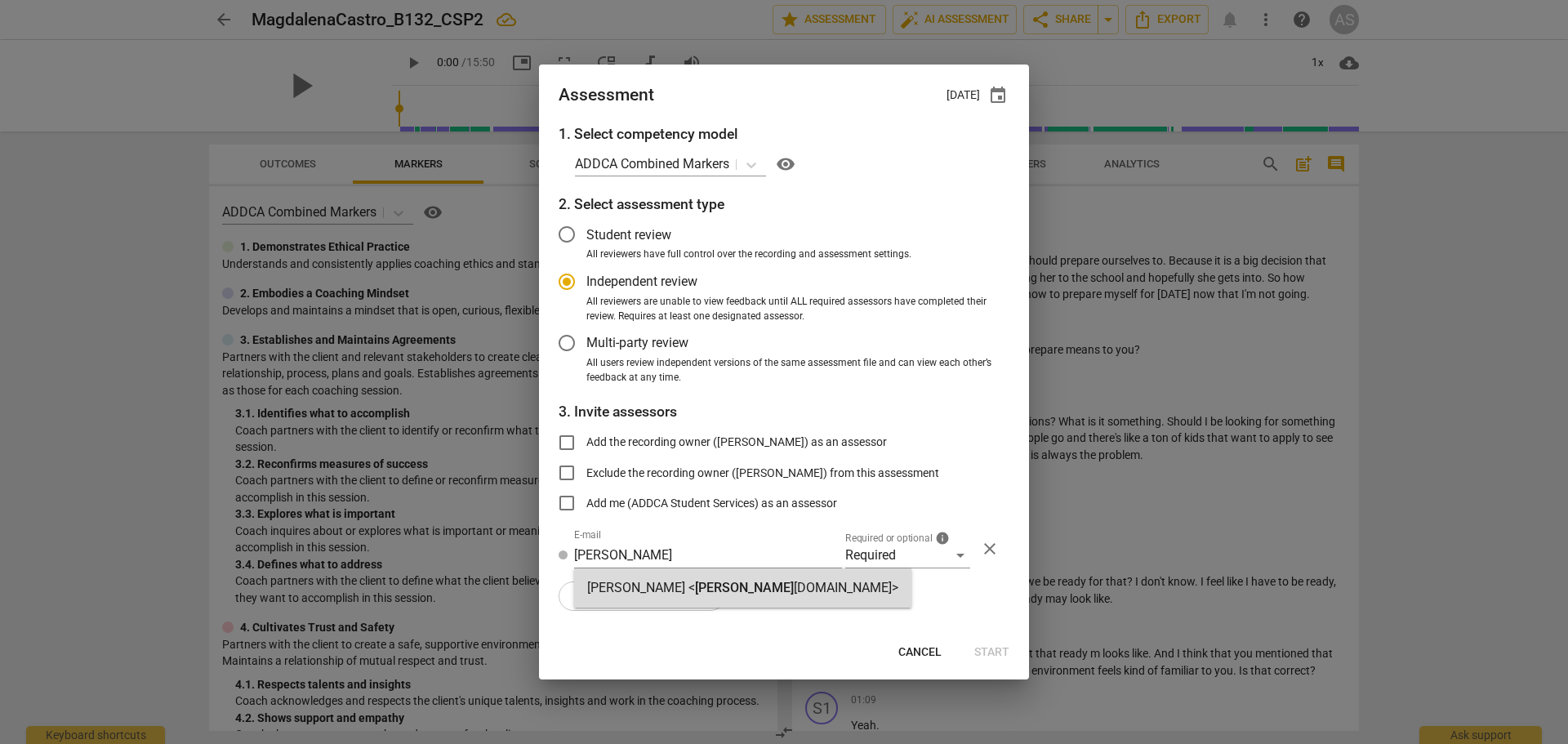
radio input "false"
type input "[PERSON_NAME] <[PERSON_NAME][EMAIL_ADDRESS][DOMAIN_NAME]>"
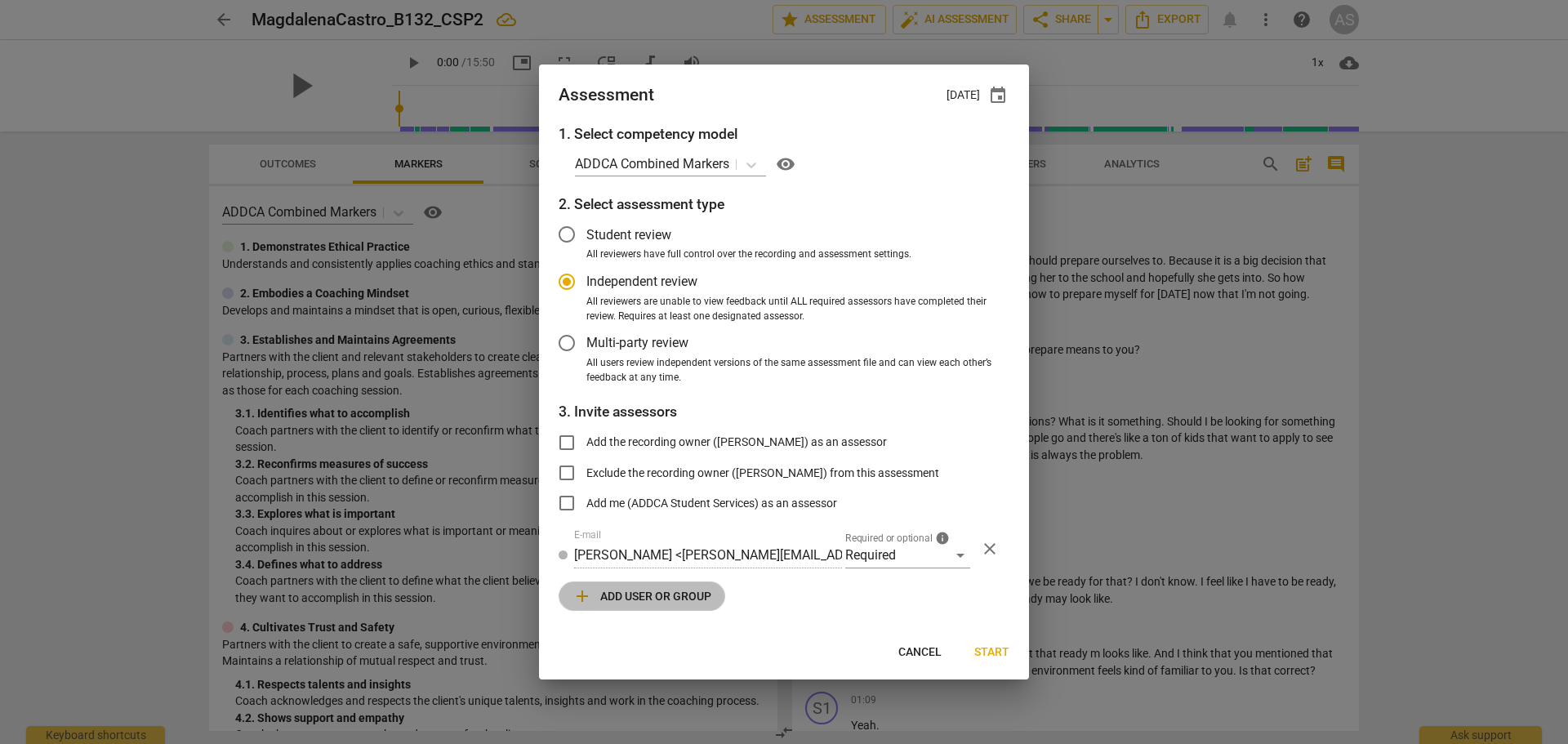
drag, startPoint x: 641, startPoint y: 598, endPoint x: 890, endPoint y: 598, distance: 249.0
click at [640, 596] on span "add Add user or group" at bounding box center [641, 596] width 139 height 20
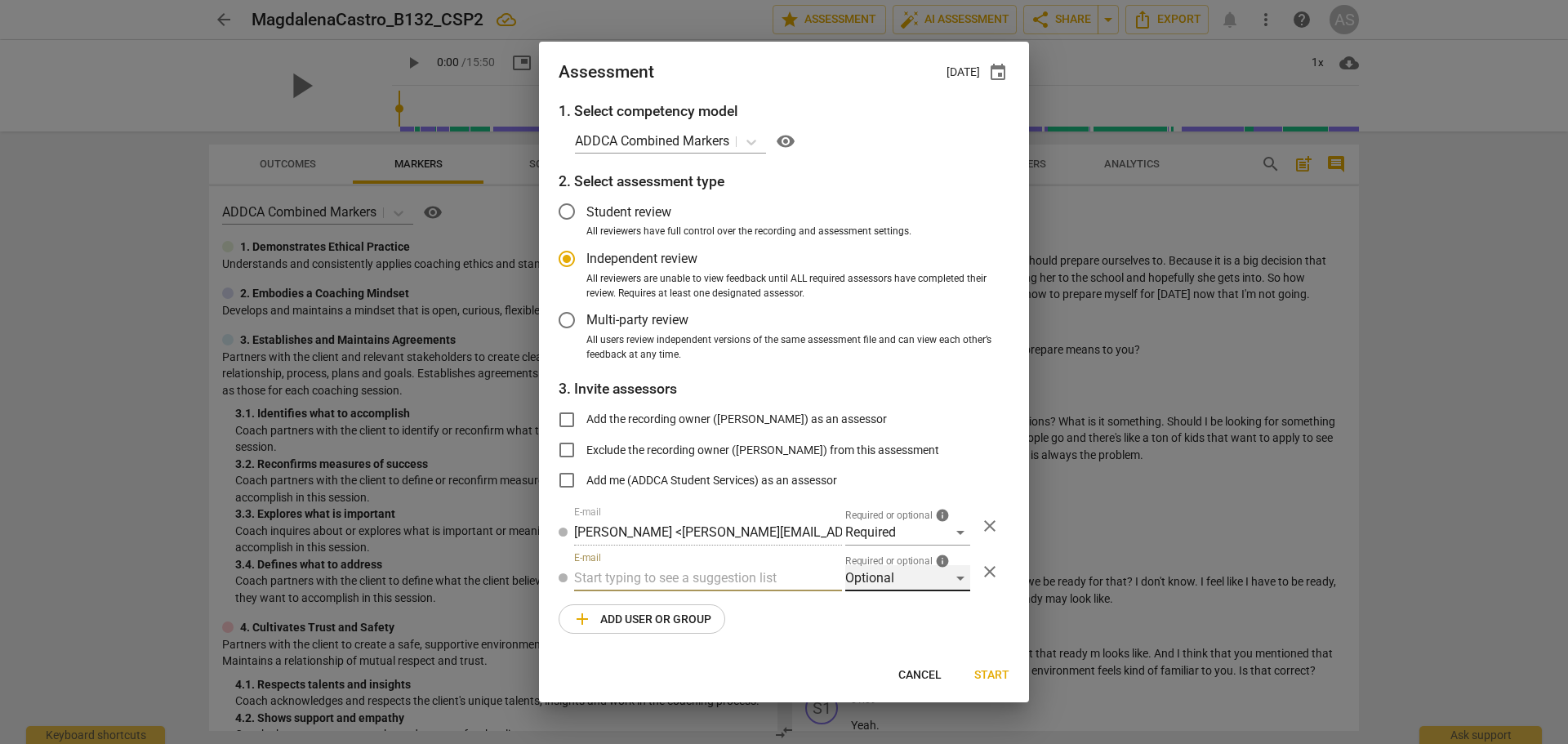
click at [908, 573] on div "Optional" at bounding box center [908, 578] width 125 height 26
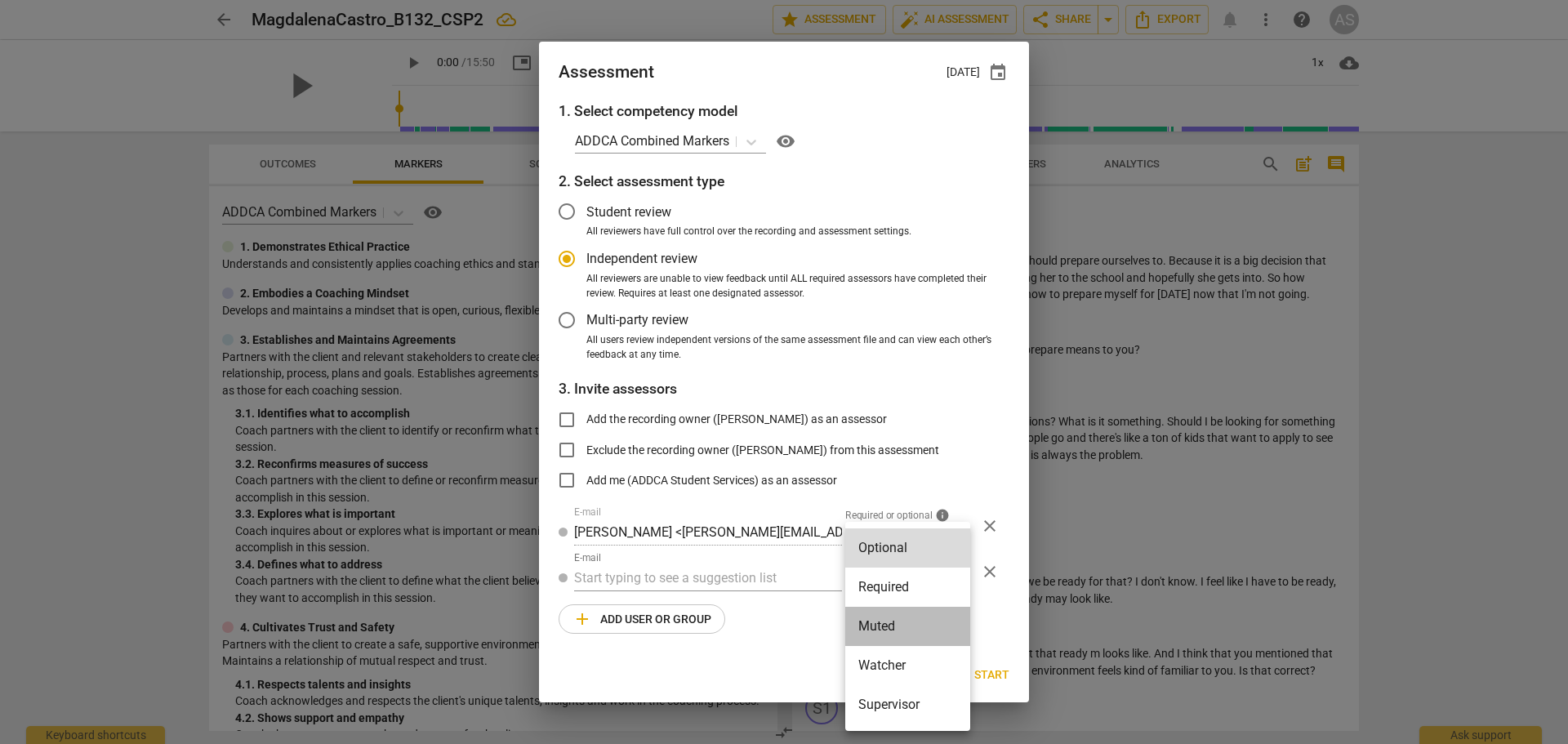
click at [909, 624] on li "Muted" at bounding box center [908, 627] width 125 height 39
radio input "false"
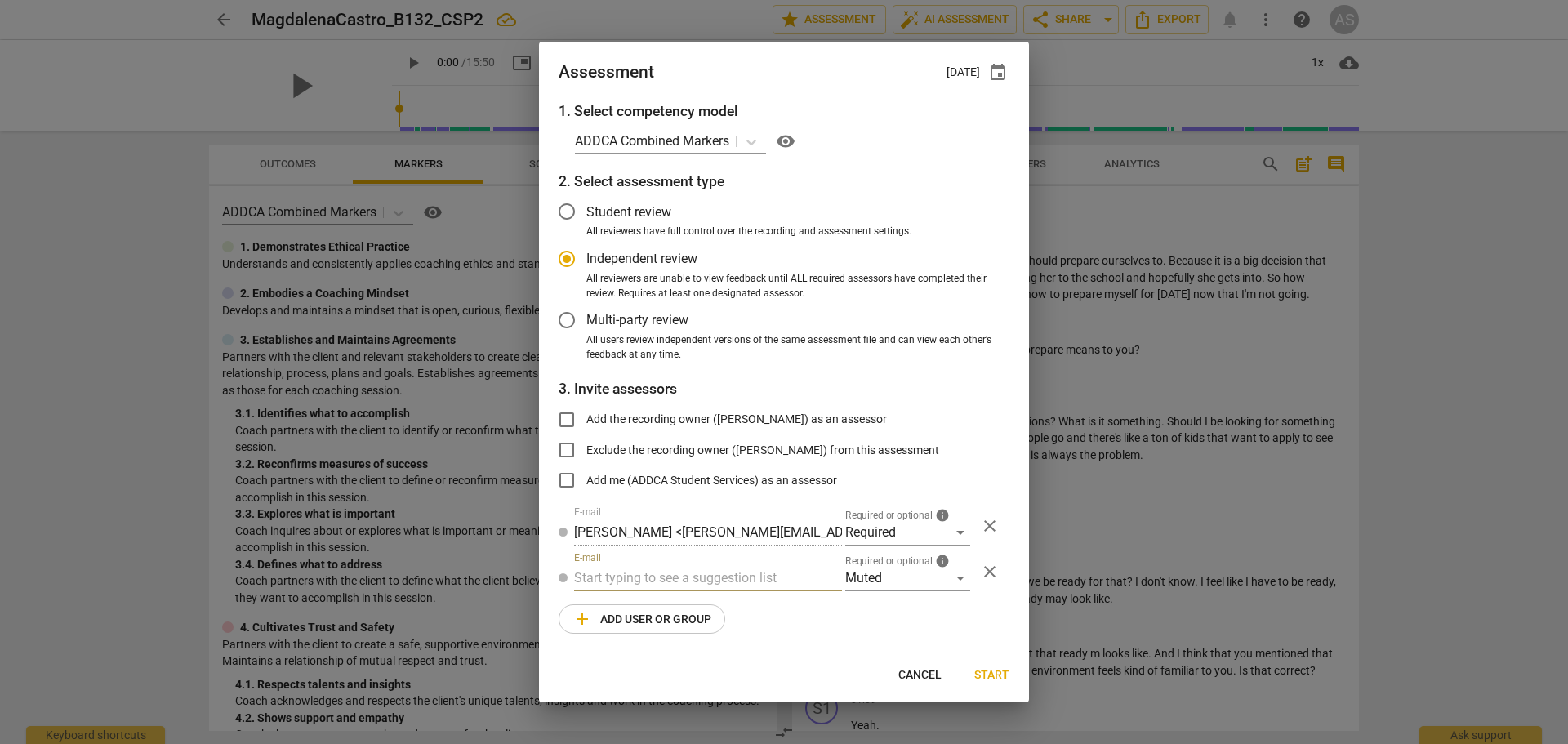
click at [716, 579] on input "text" at bounding box center [708, 578] width 268 height 26
type input "132"
click at [706, 616] on div "Basic B- 132 CSPs" at bounding box center [708, 610] width 268 height 39
radio input "false"
type input "Basic B-132 CSPs"
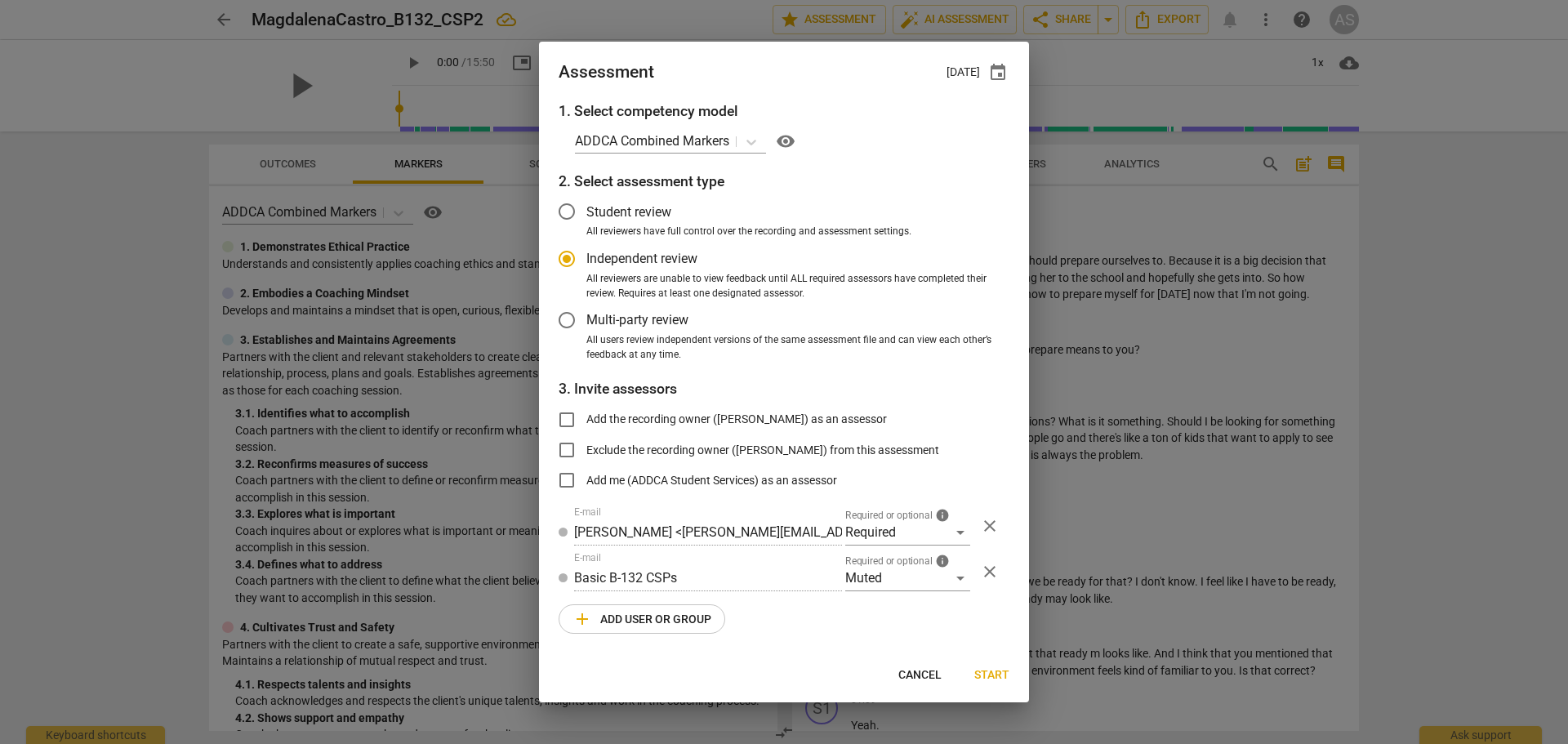
click at [997, 676] on span "Start" at bounding box center [991, 675] width 35 height 16
radio input "false"
type input "[PERSON_NAME] <[EMAIL_ADDRESS][DOMAIN_NAME]>"
